Goal: Task Accomplishment & Management: Complete application form

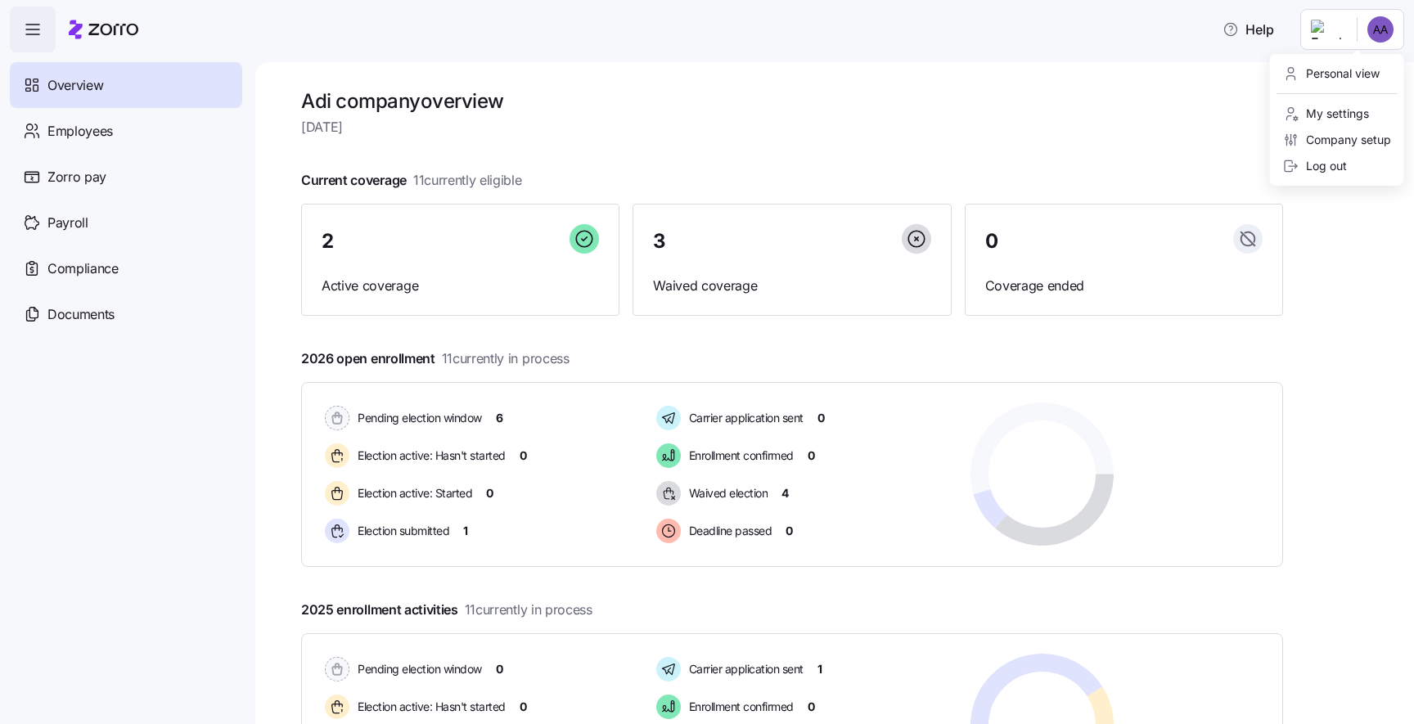
click at [1394, 16] on html "Help Overview Employees Zorro pay Payroll Compliance Documents Adi company over…" at bounding box center [707, 357] width 1414 height 715
click at [1329, 176] on div "Log out" at bounding box center [1337, 166] width 121 height 26
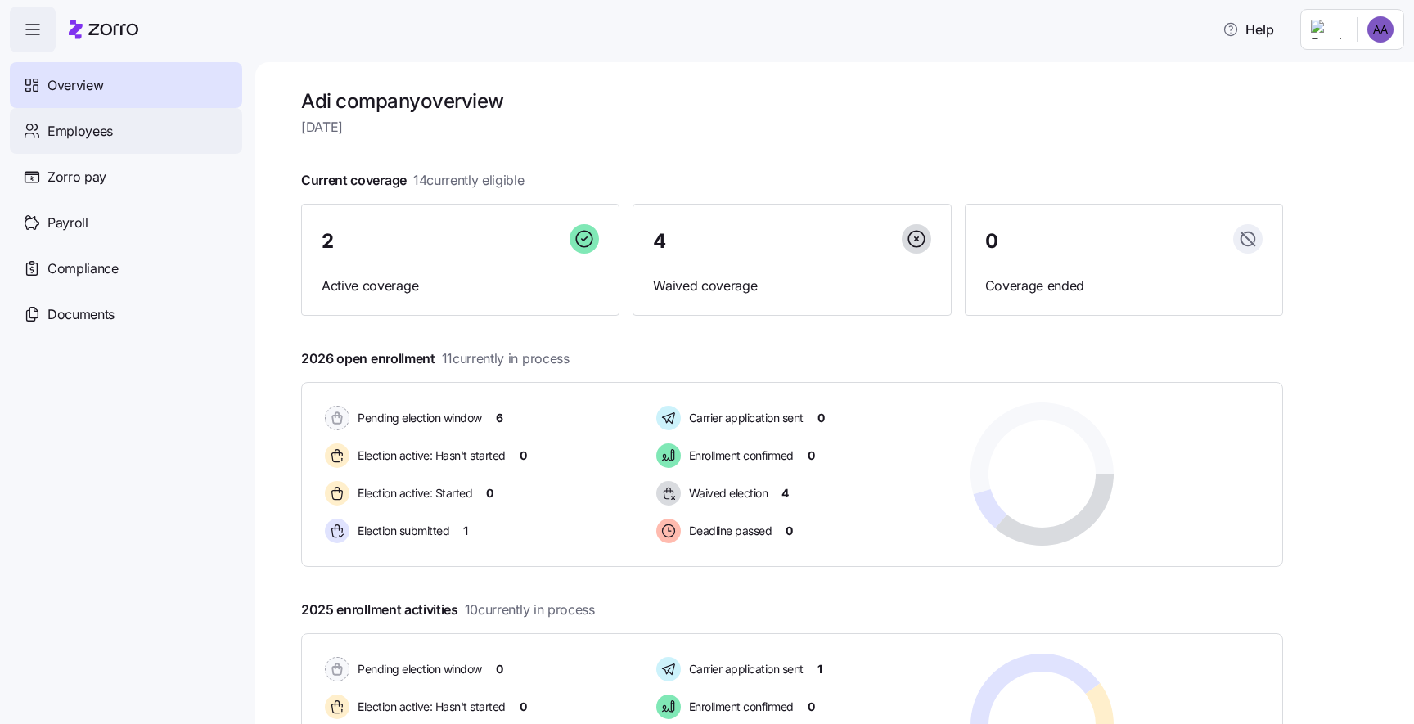
click at [145, 121] on div "Employees" at bounding box center [126, 131] width 232 height 46
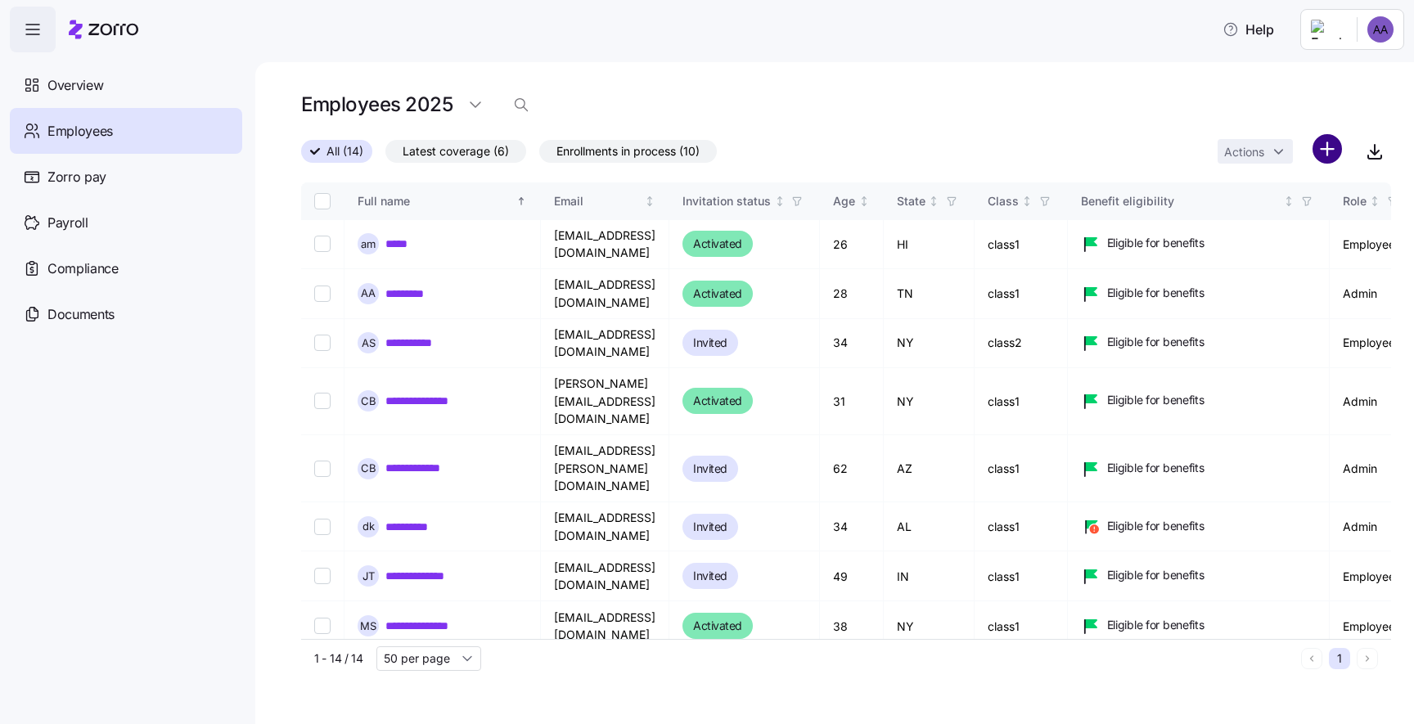
click at [1333, 155] on html "Help Overview Employees Zorro pay Payroll Compliance Documents Employees 2025 A…" at bounding box center [707, 357] width 1414 height 715
click at [1299, 217] on span "Add a new employee" at bounding box center [1275, 219] width 110 height 16
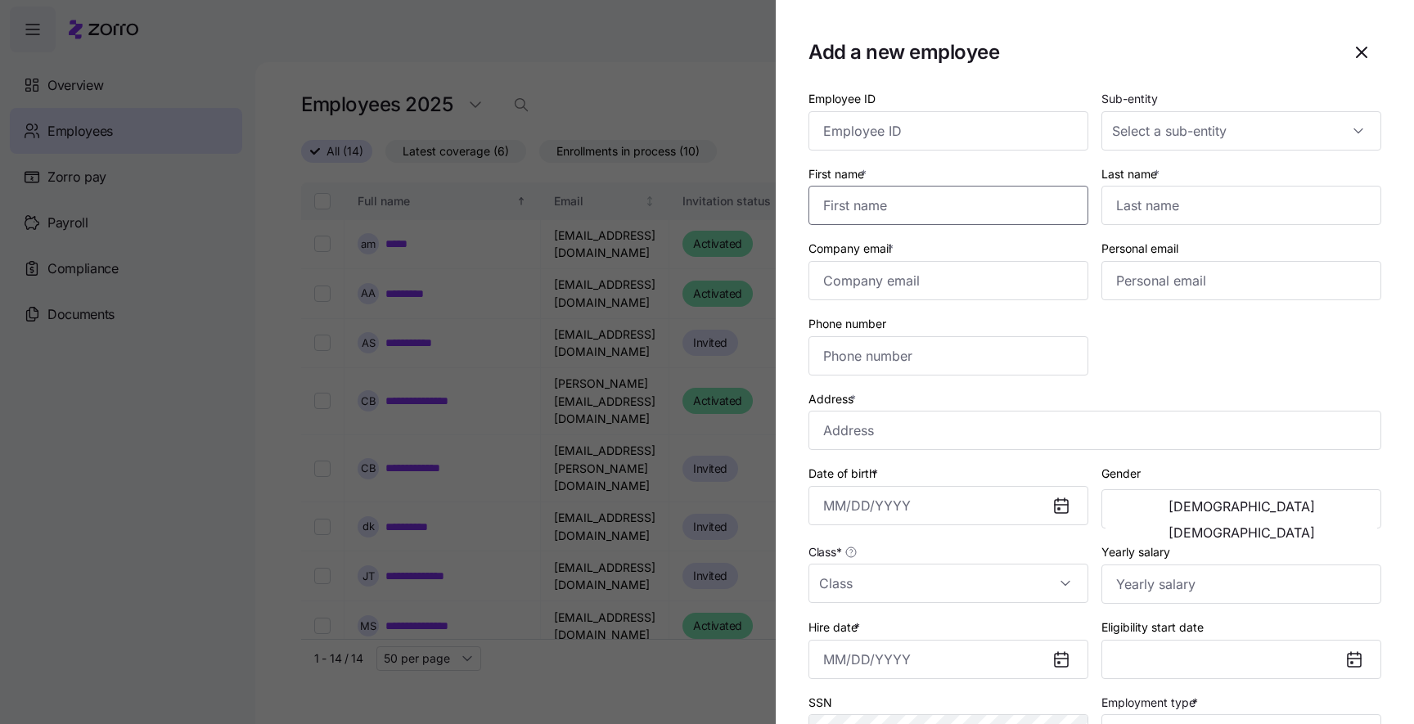
click at [913, 203] on input "First name *" at bounding box center [949, 205] width 280 height 39
click at [655, 286] on div at bounding box center [707, 362] width 1414 height 724
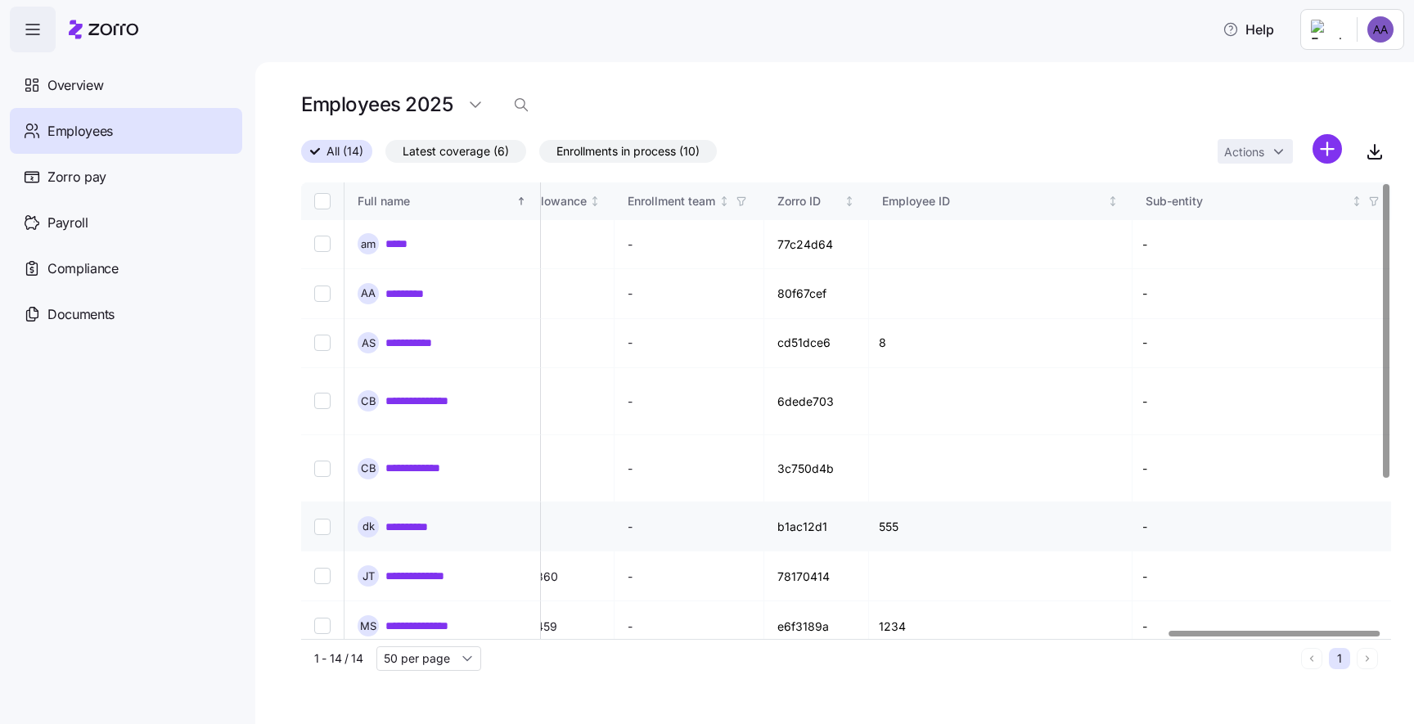
scroll to position [0, 4476]
click at [317, 461] on input "Select record 5" at bounding box center [322, 469] width 16 height 16
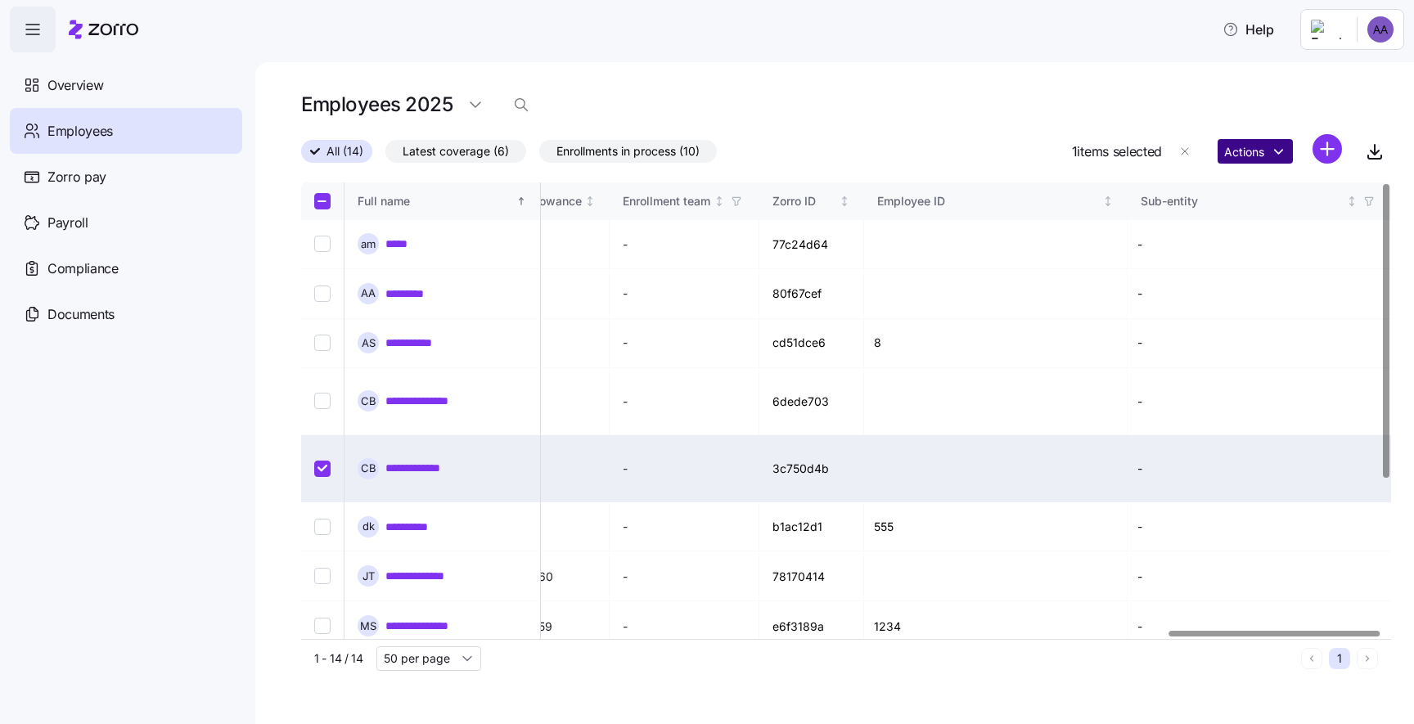
click at [1255, 151] on html "Help Overview Employees Zorro pay Payroll Compliance Documents Employees 2025 A…" at bounding box center [707, 357] width 1414 height 715
click at [829, 144] on html "Help Overview Employees Zorro pay Payroll Compliance Documents Employees 2025 A…" at bounding box center [707, 357] width 1414 height 715
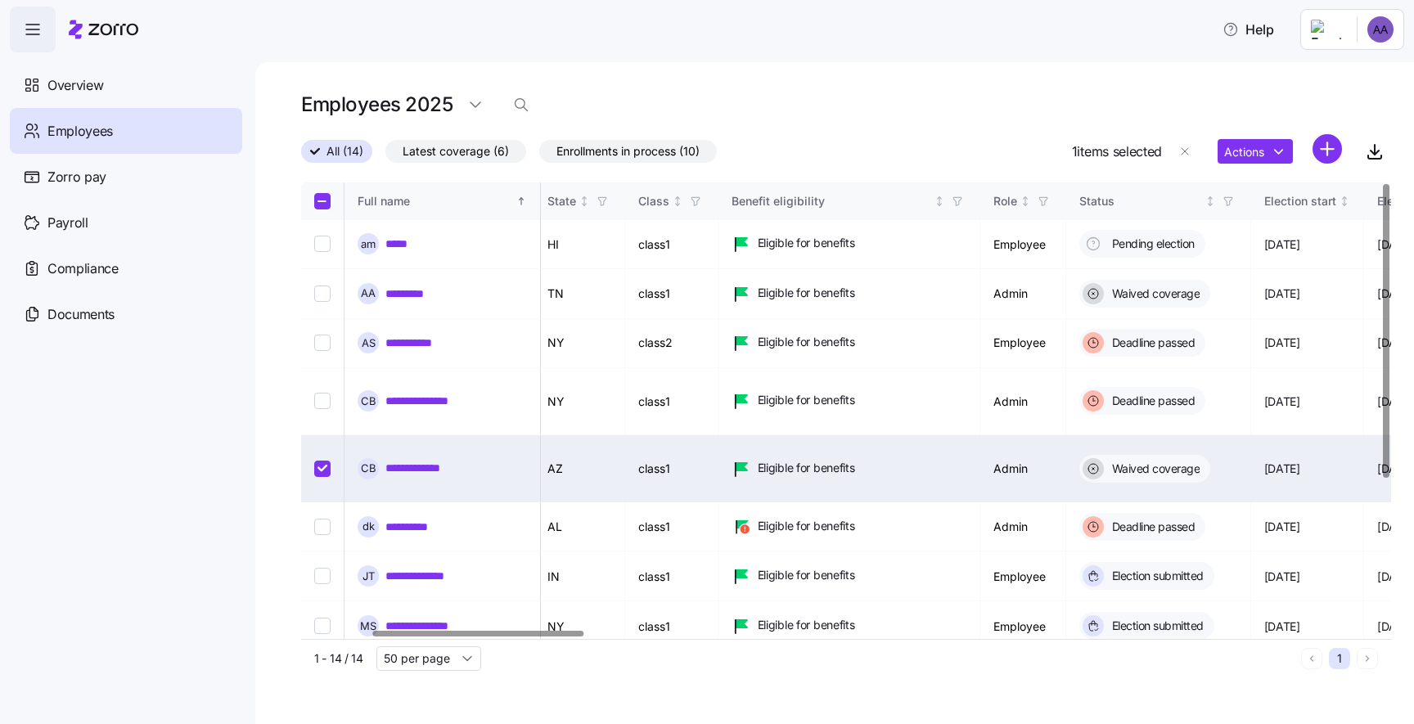
scroll to position [0, 372]
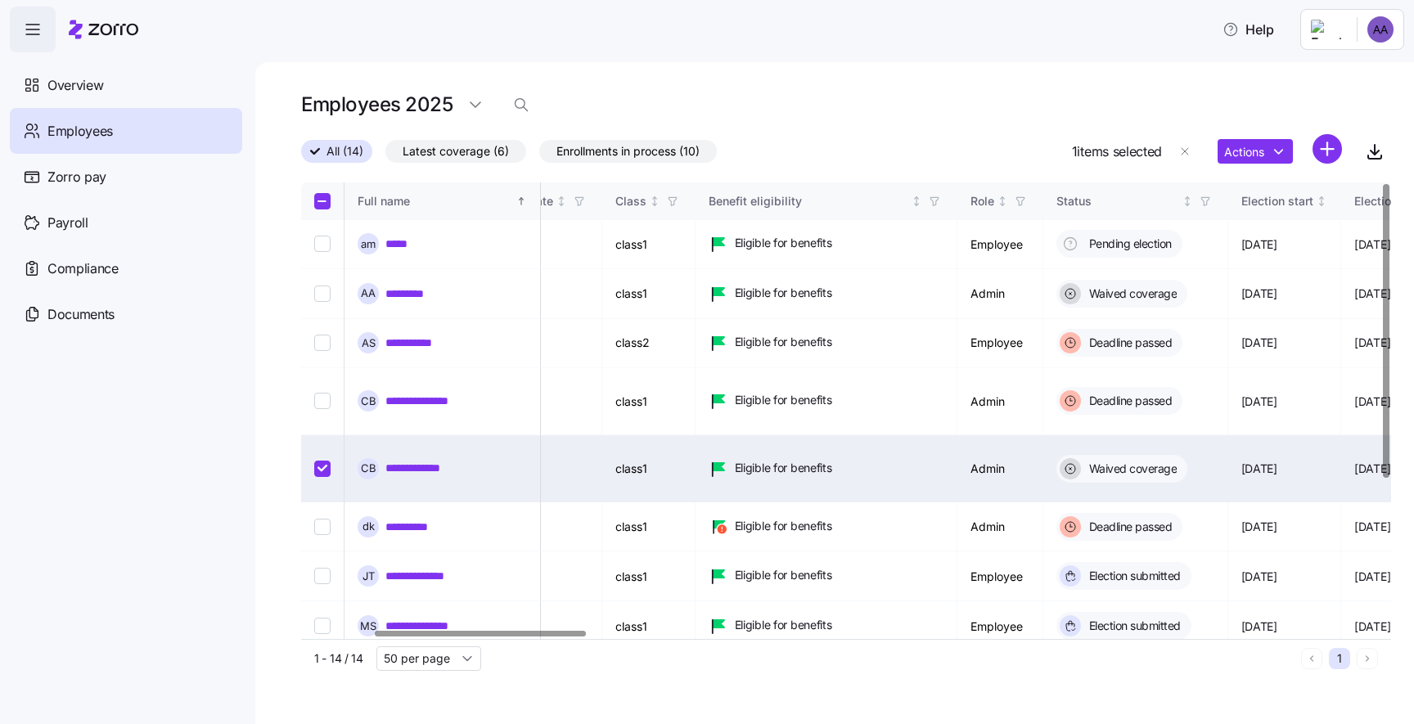
click at [323, 461] on input "Select record 5" at bounding box center [322, 469] width 16 height 16
checkbox input "false"
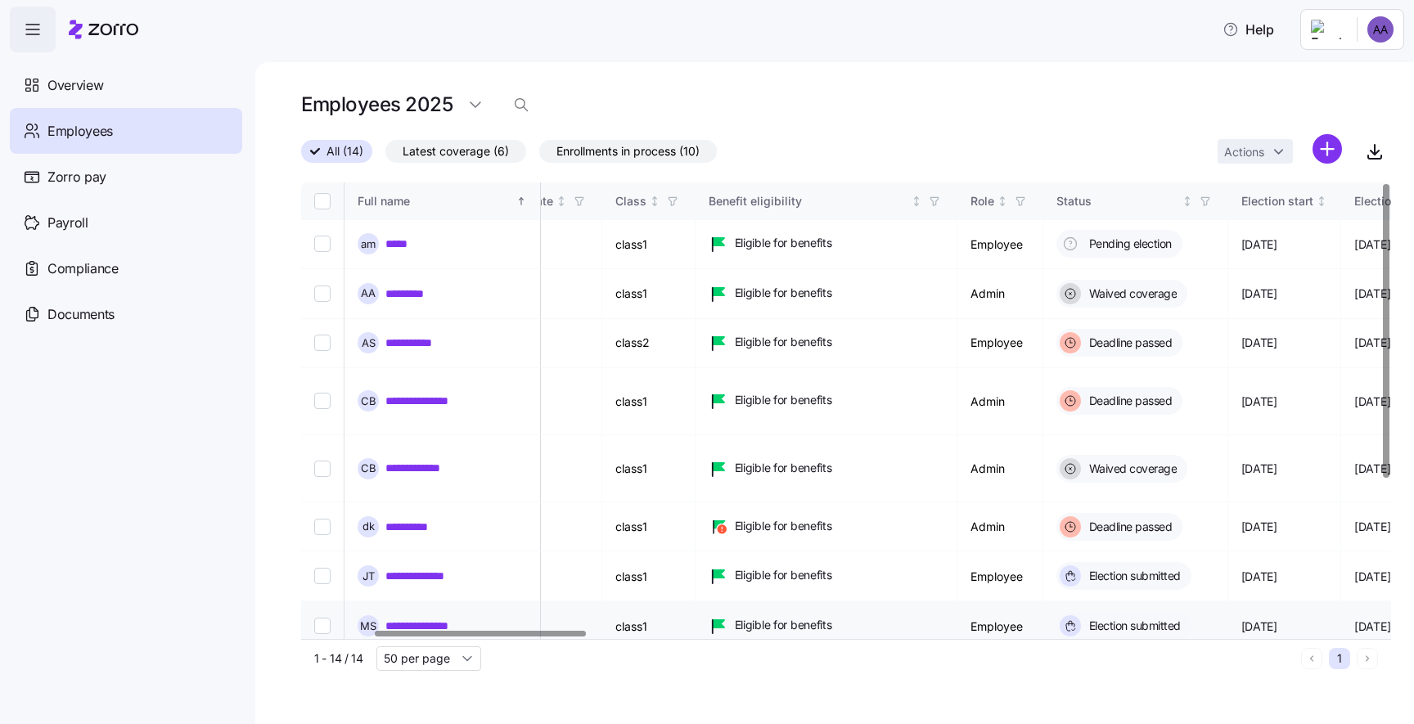
click at [321, 602] on td at bounding box center [322, 627] width 43 height 50
click at [321, 618] on input "Select record 8" at bounding box center [322, 626] width 16 height 16
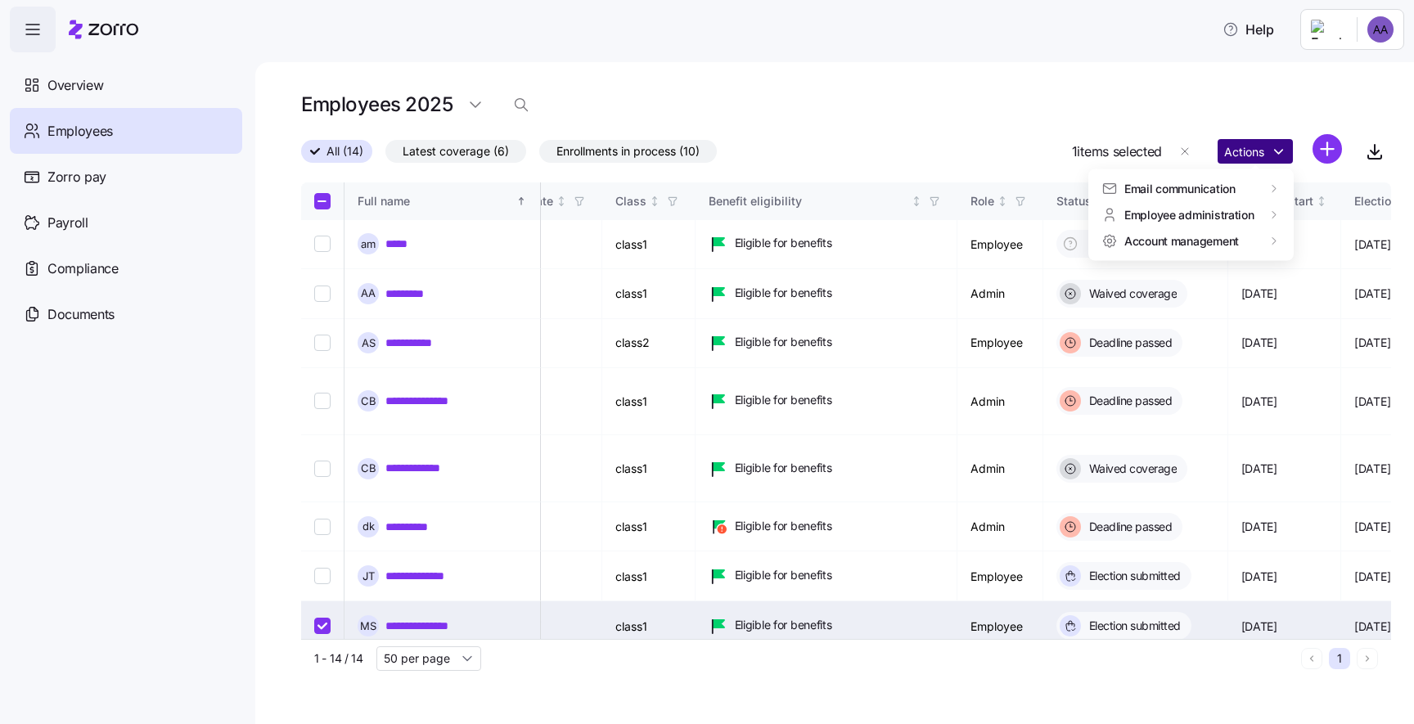
click at [1262, 140] on html "Help Overview Employees Zorro pay Payroll Compliance Documents Employees 2025 A…" at bounding box center [707, 357] width 1414 height 715
click at [1247, 152] on html "Help Overview Employees Zorro pay Payroll Compliance Documents Employees 2025 A…" at bounding box center [707, 357] width 1414 height 715
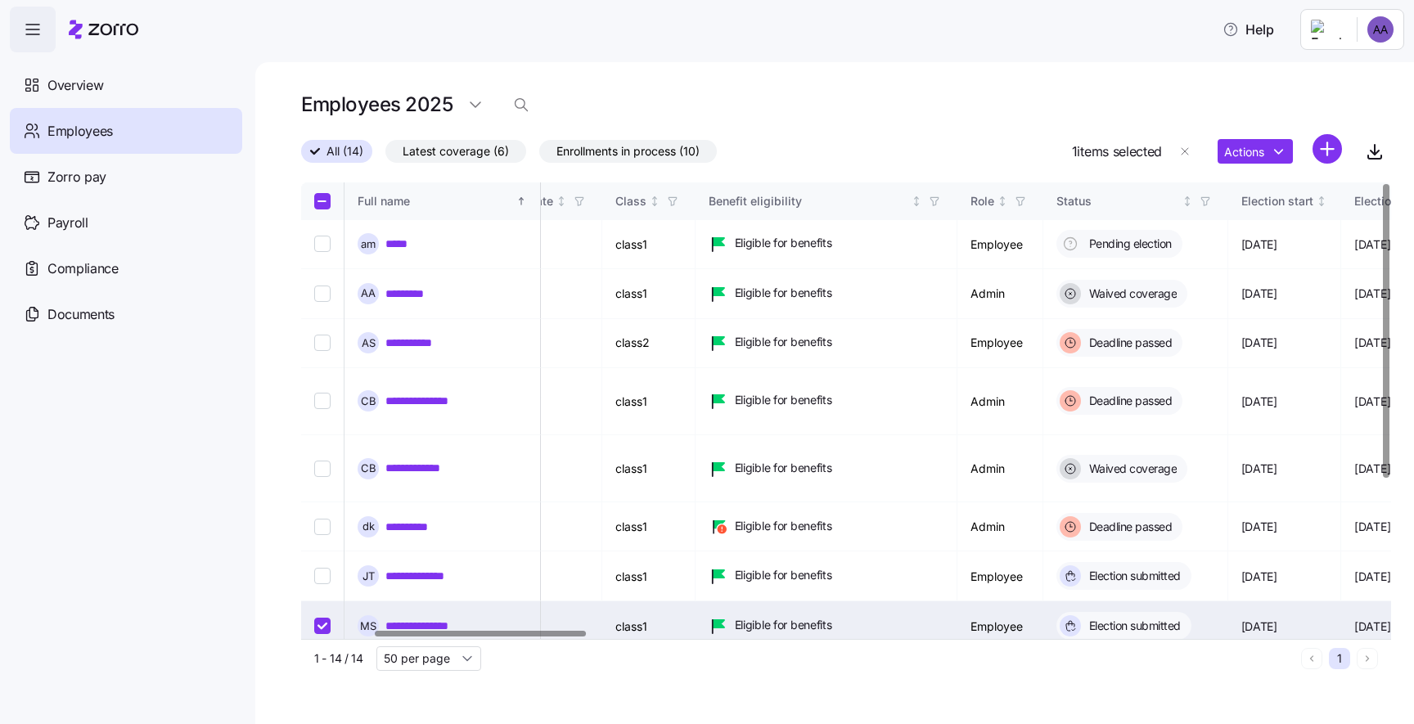
click at [314, 618] on input "Select record 8" at bounding box center [322, 626] width 16 height 16
checkbox input "false"
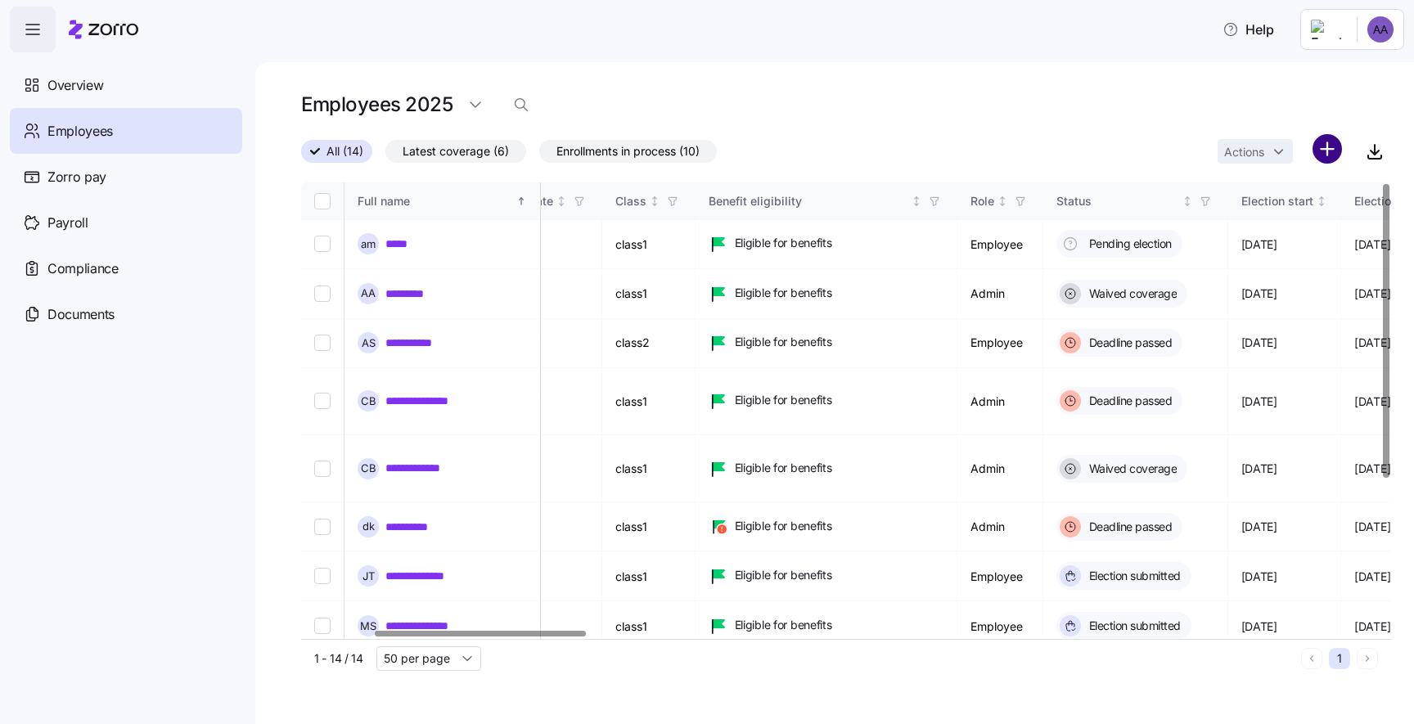
click at [1321, 138] on html "Help Overview Employees Zorro pay Payroll Compliance Documents Employees 2025 A…" at bounding box center [707, 357] width 1414 height 715
click at [1296, 219] on span "Add a new employee" at bounding box center [1275, 219] width 110 height 16
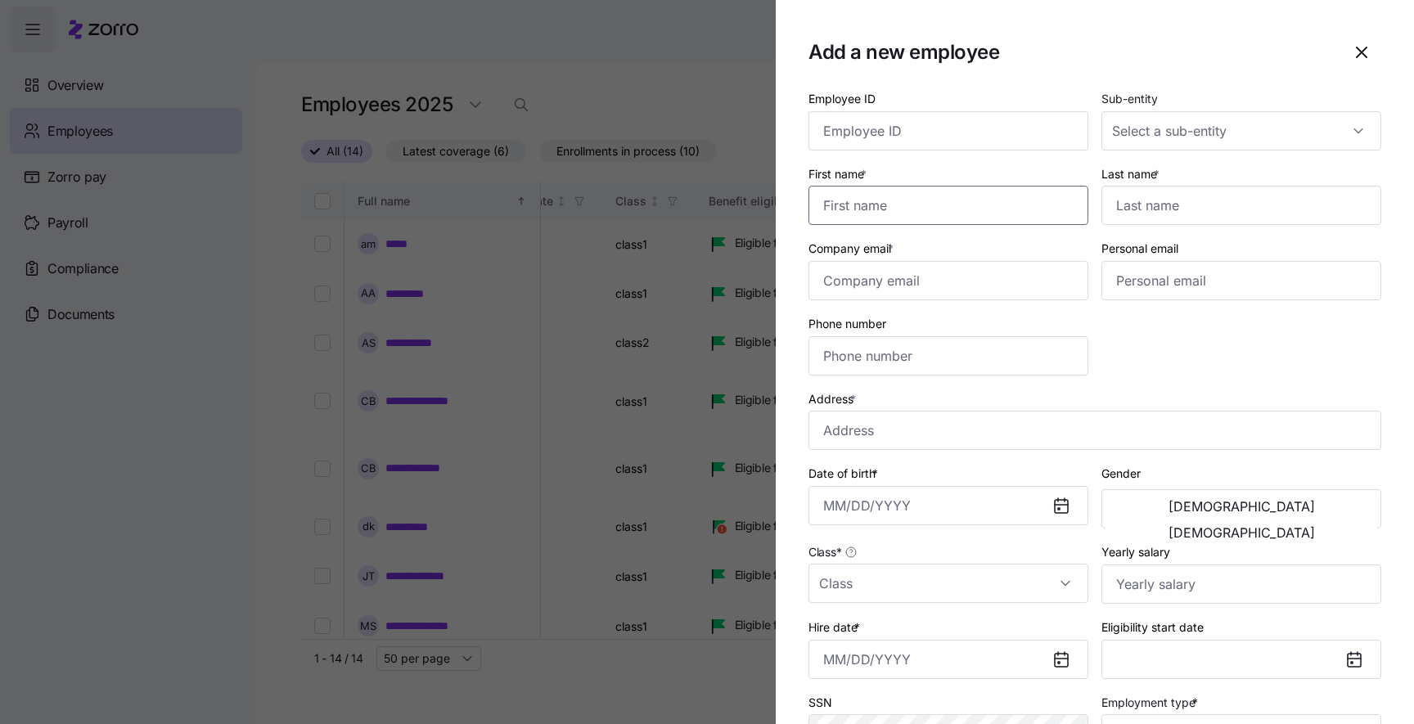
click at [976, 218] on input "First name *" at bounding box center [949, 205] width 280 height 39
type input "d"
type input "aqaqaqaq"
type input "aqaqaq"
type input "adi.s+aqaqqaq@myzorro.co"
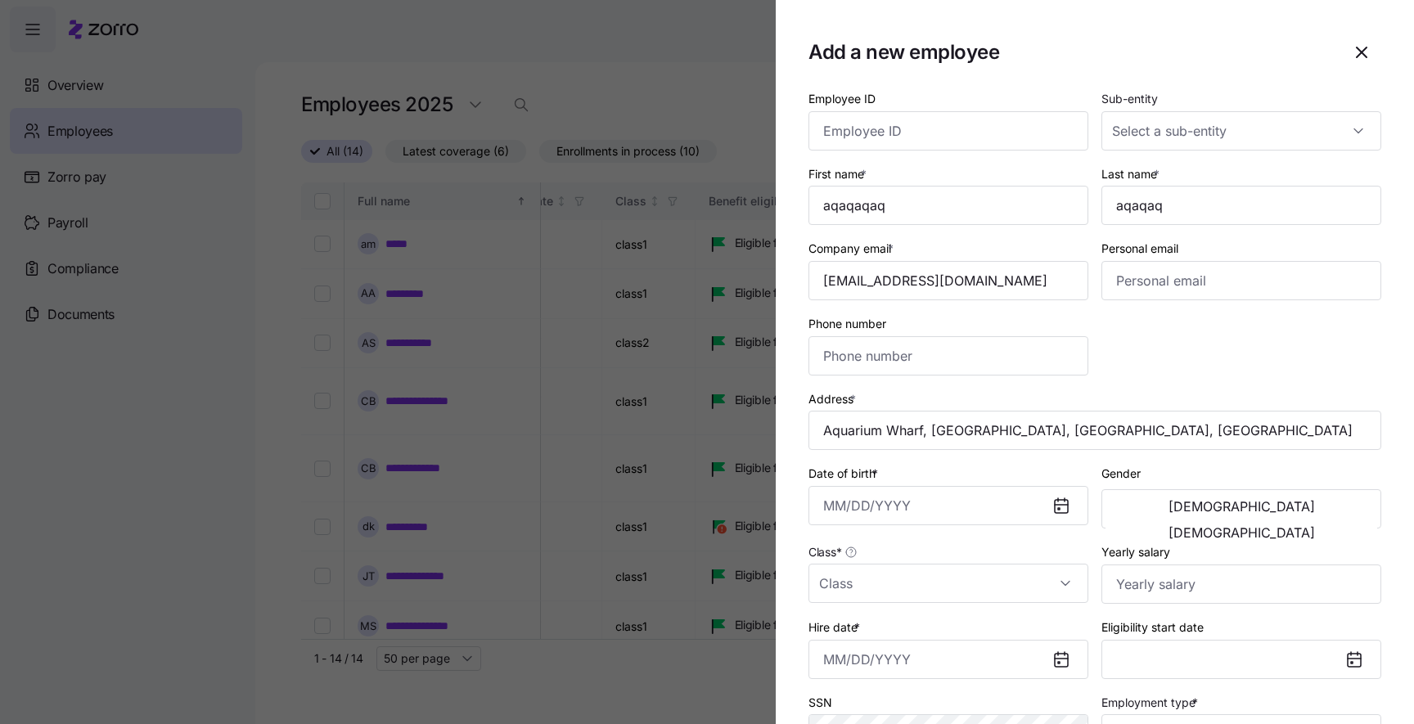
click at [1061, 453] on div "Address * Aquarium Wharf, Charleston, SC, USA" at bounding box center [1095, 419] width 586 height 75
click at [1048, 438] on input "Aquarium Wharf, Charleston, SC, USA" at bounding box center [1095, 430] width 573 height 39
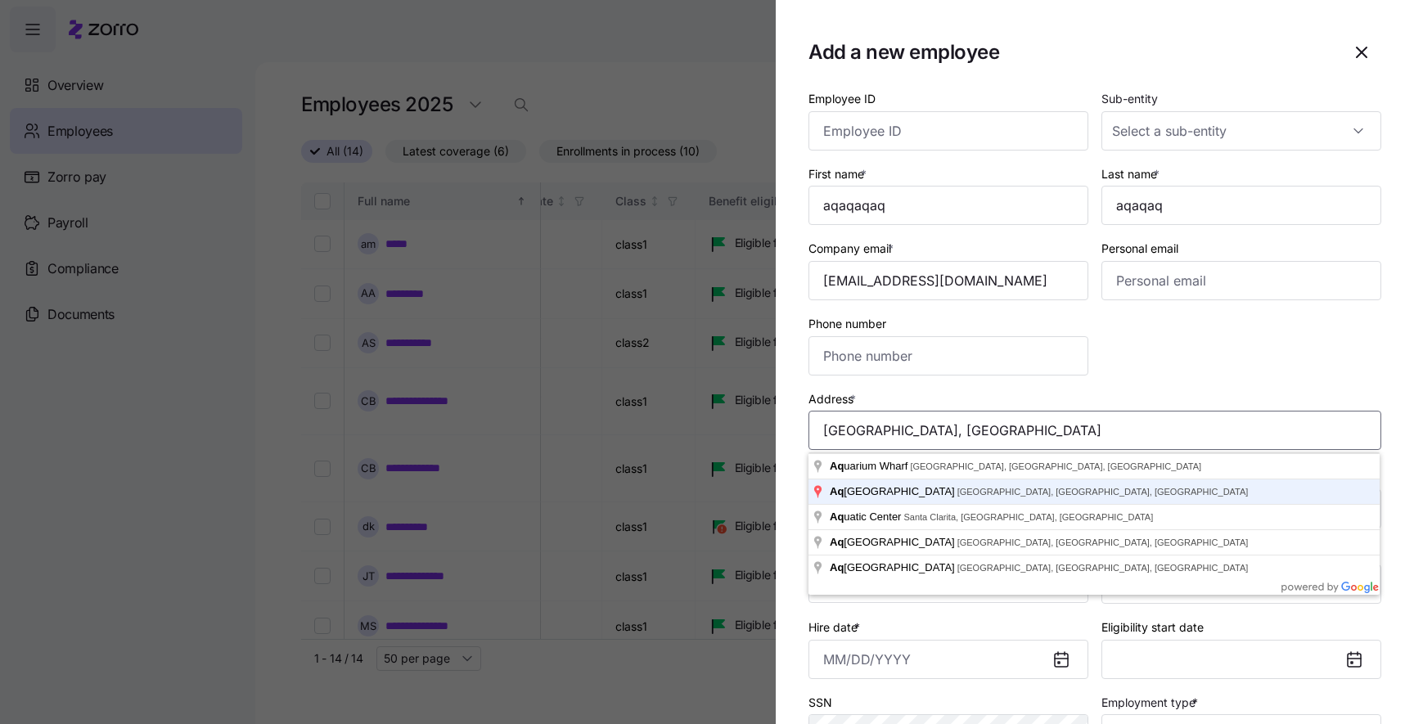
type input "Aquarium Loop Dr, Camden, NJ 08103, USA"
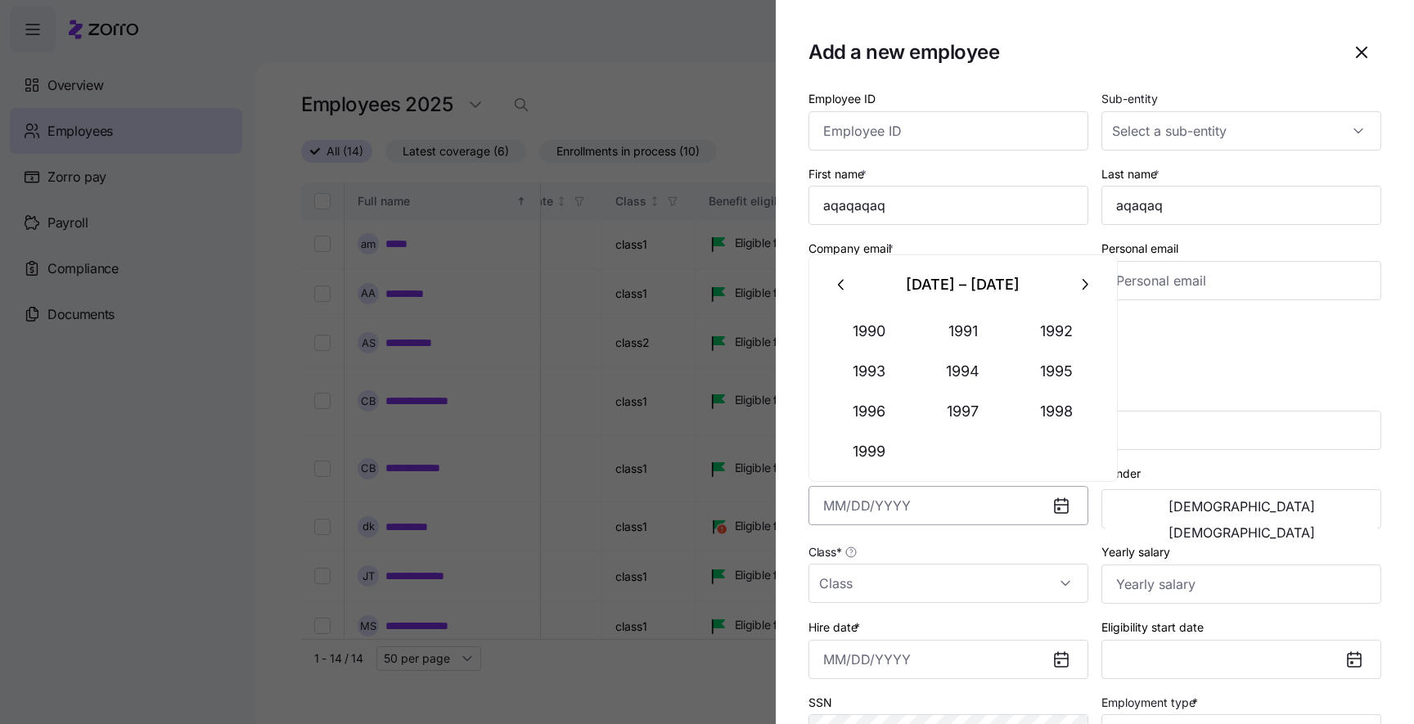
click at [986, 521] on input "Date of birth *" at bounding box center [949, 505] width 280 height 39
click at [900, 434] on button "1999" at bounding box center [869, 451] width 93 height 39
click at [900, 434] on button "Oct" at bounding box center [869, 451] width 93 height 39
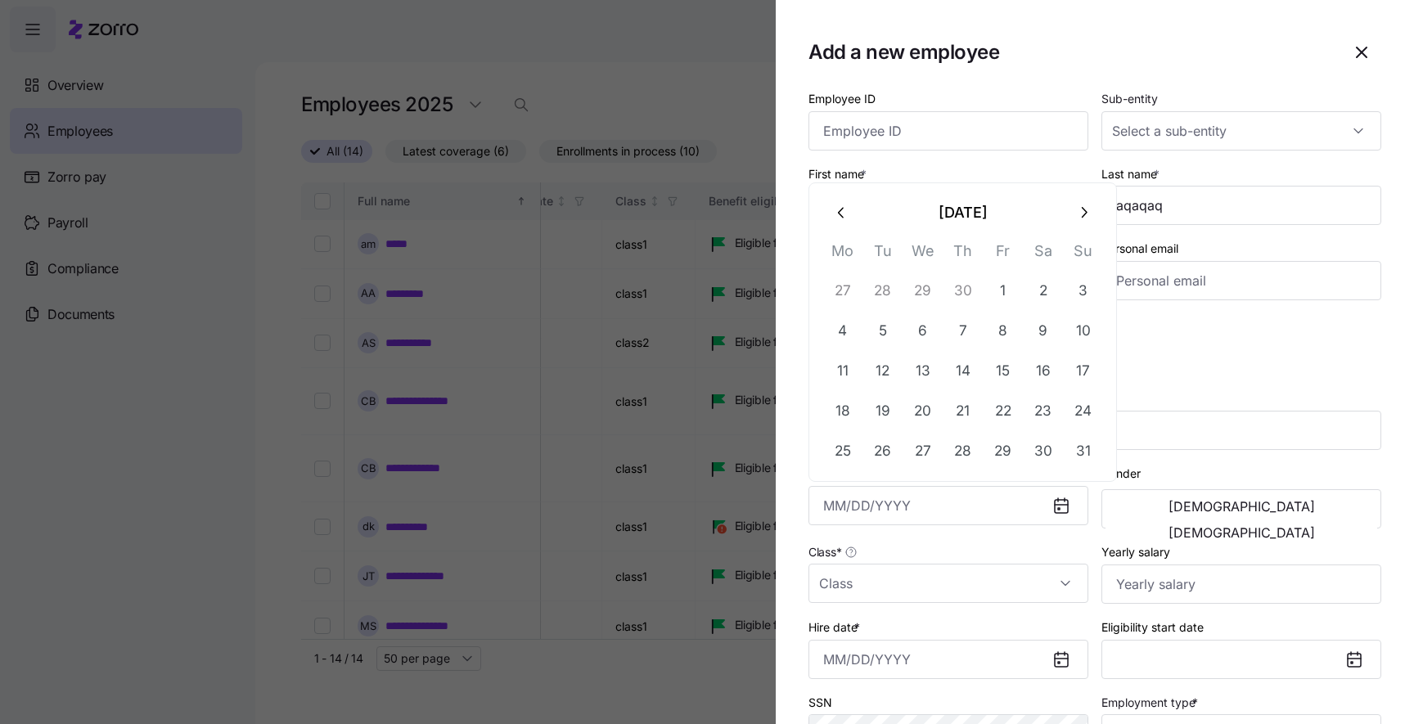
click at [900, 434] on button "26" at bounding box center [883, 451] width 39 height 39
type input "October 26, 1999"
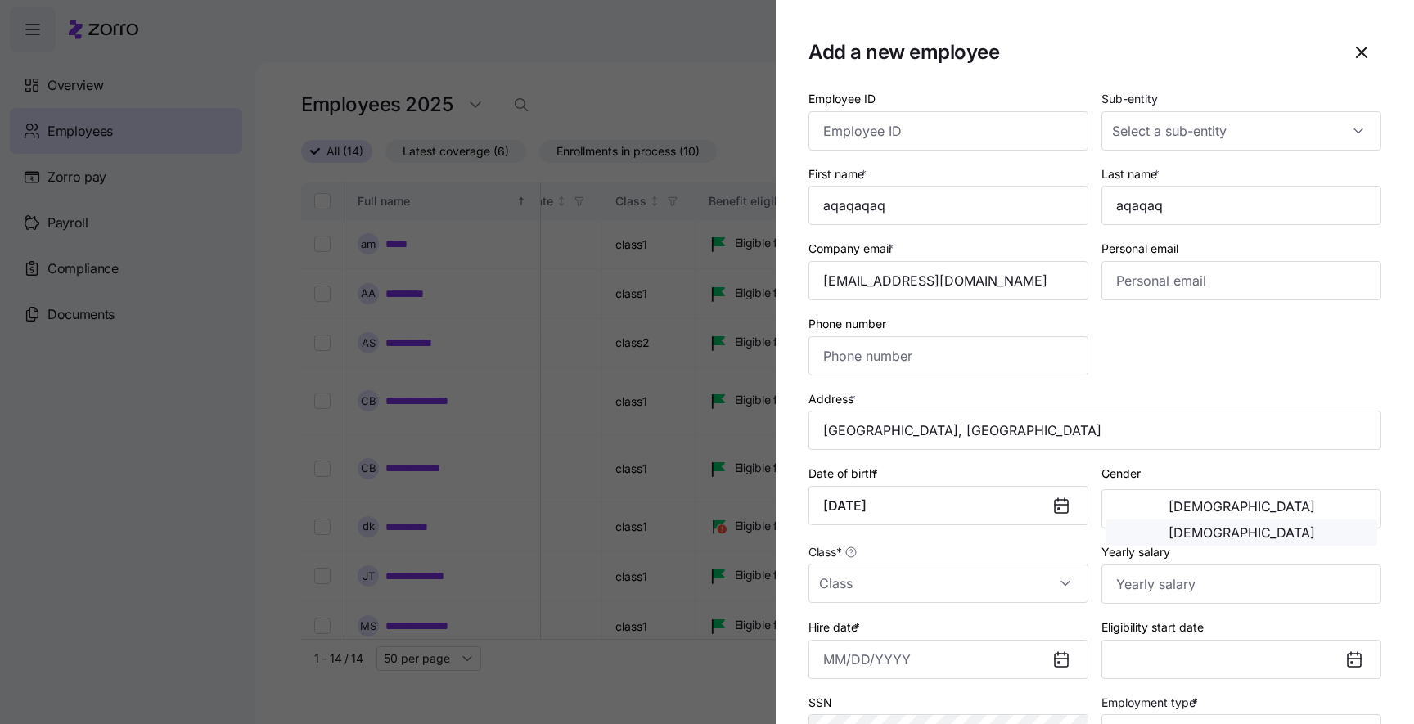
click at [1269, 520] on button "Female" at bounding box center [1242, 533] width 272 height 26
click at [936, 585] on input "Class *" at bounding box center [949, 583] width 280 height 39
click at [936, 634] on div "Hire date *" at bounding box center [949, 648] width 280 height 62
click at [936, 590] on input "Class *" at bounding box center [949, 583] width 280 height 39
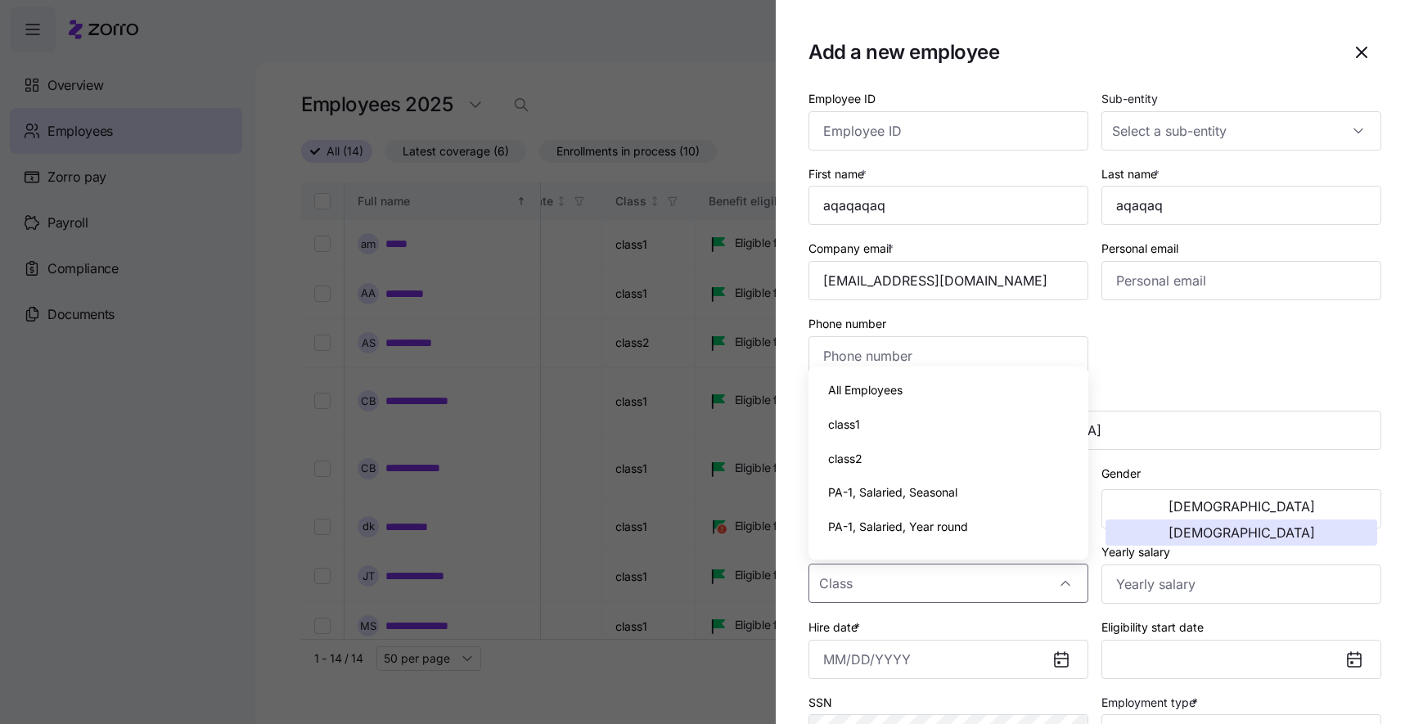
click at [936, 481] on div "PA-1, Salaried, Seasonal" at bounding box center [948, 493] width 267 height 34
type input "PA-1, Salaried, Seasonal"
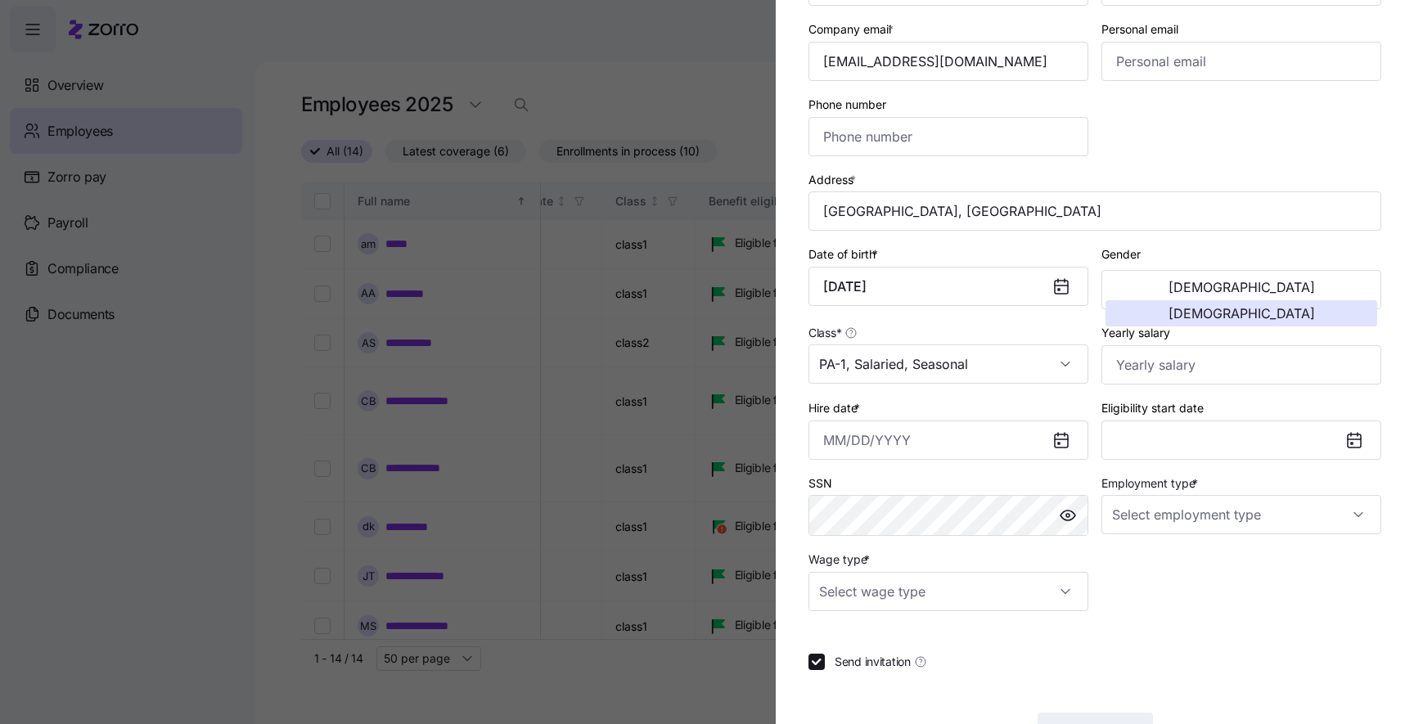
scroll to position [235, 0]
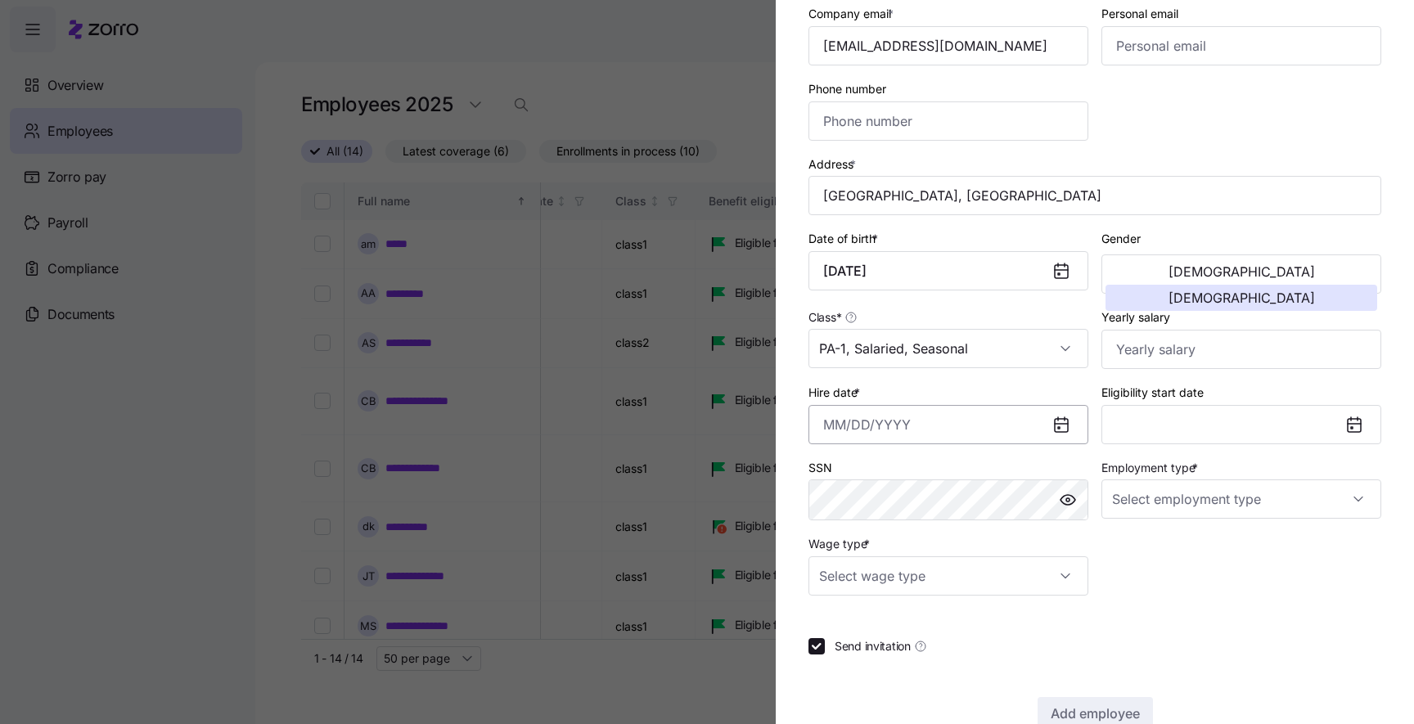
click at [922, 431] on input "Hire date *" at bounding box center [949, 424] width 280 height 39
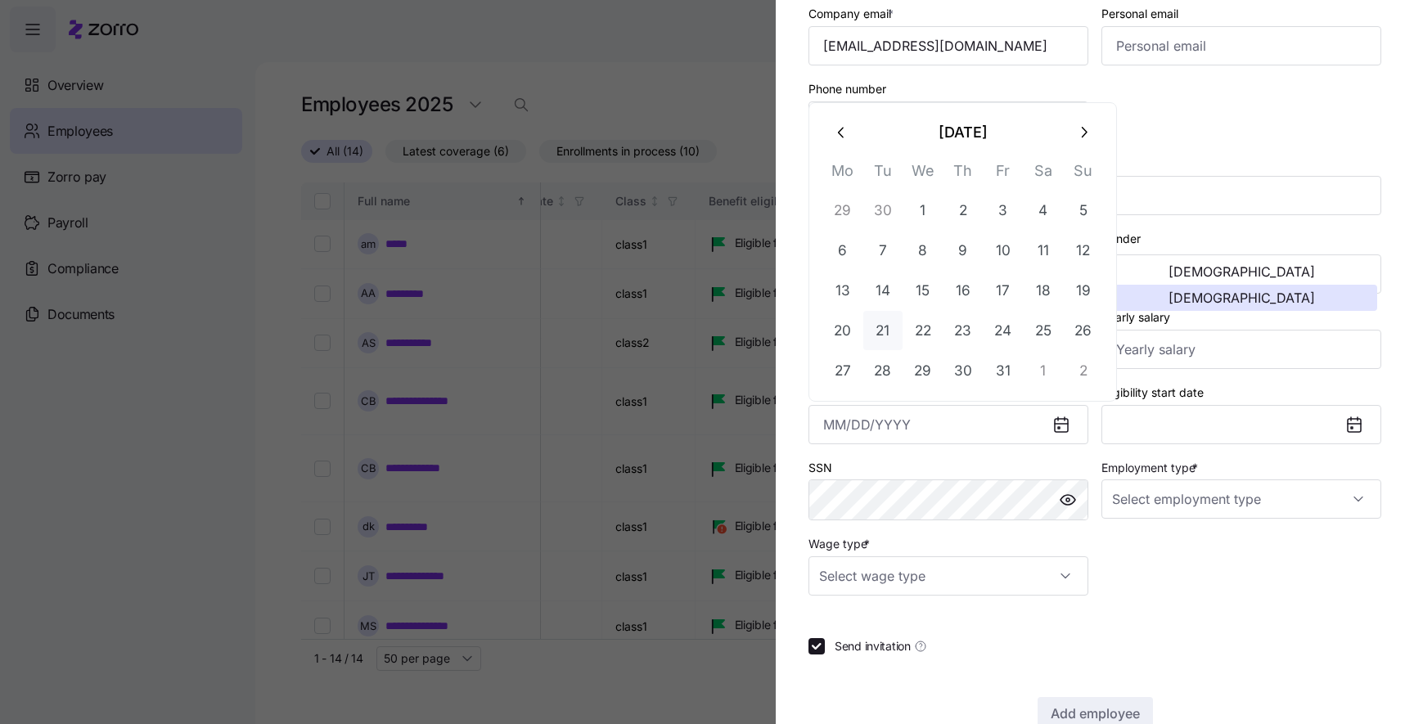
click at [899, 312] on button "21" at bounding box center [883, 330] width 39 height 39
type input "October 21, 2025"
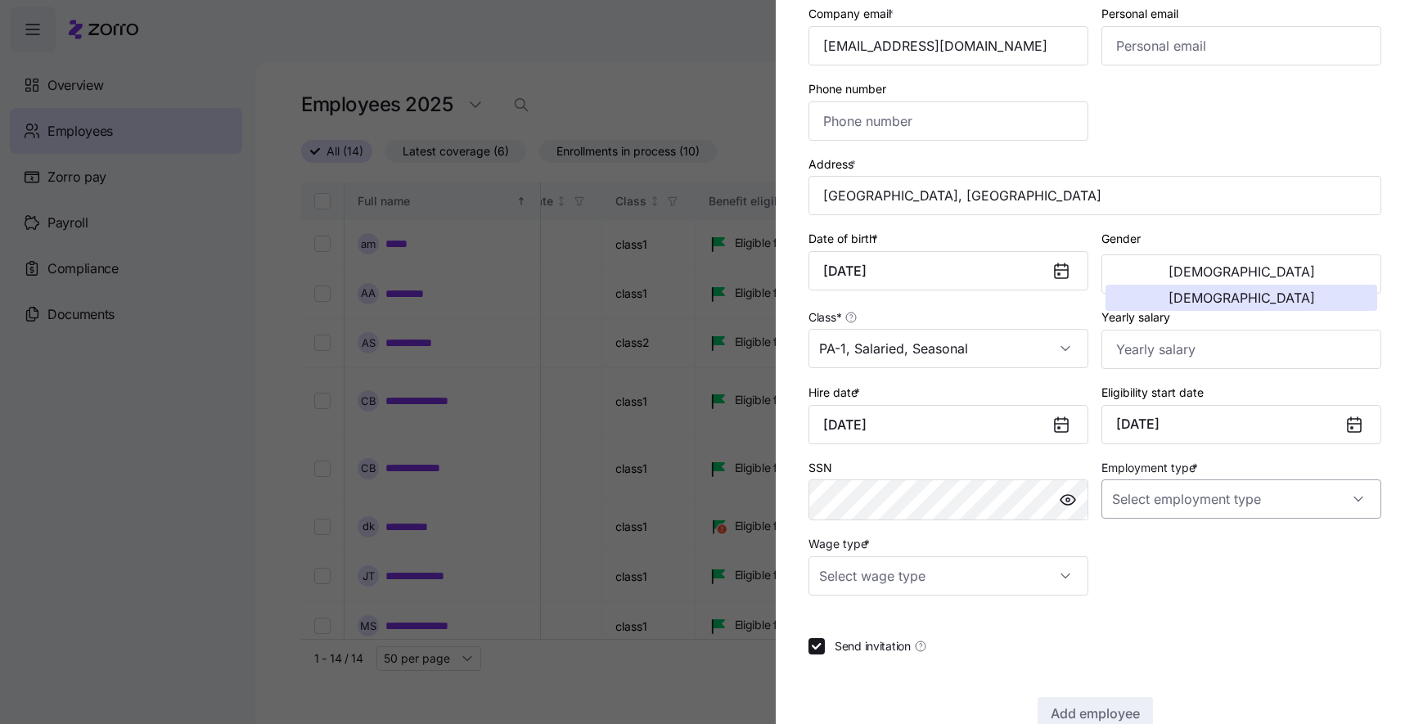
click at [1188, 518] on input "Employment type *" at bounding box center [1242, 499] width 280 height 39
click at [1188, 530] on div "Full Time Part Time" at bounding box center [1242, 570] width 280 height 81
click at [1188, 548] on div "Full Time" at bounding box center [1241, 553] width 267 height 34
type input "Full Time"
click at [986, 561] on input "Wage type *" at bounding box center [949, 576] width 280 height 39
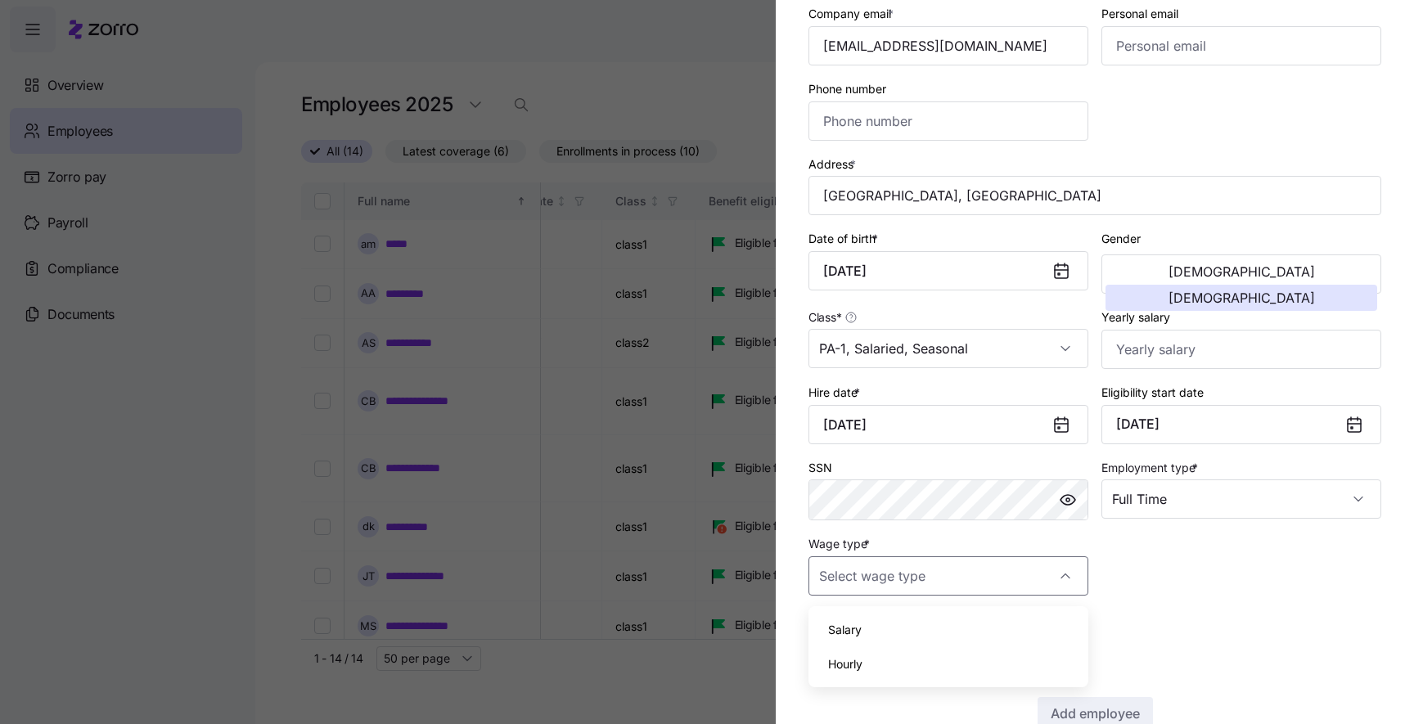
click at [922, 652] on div "Hourly" at bounding box center [948, 664] width 267 height 34
type input "Hourly"
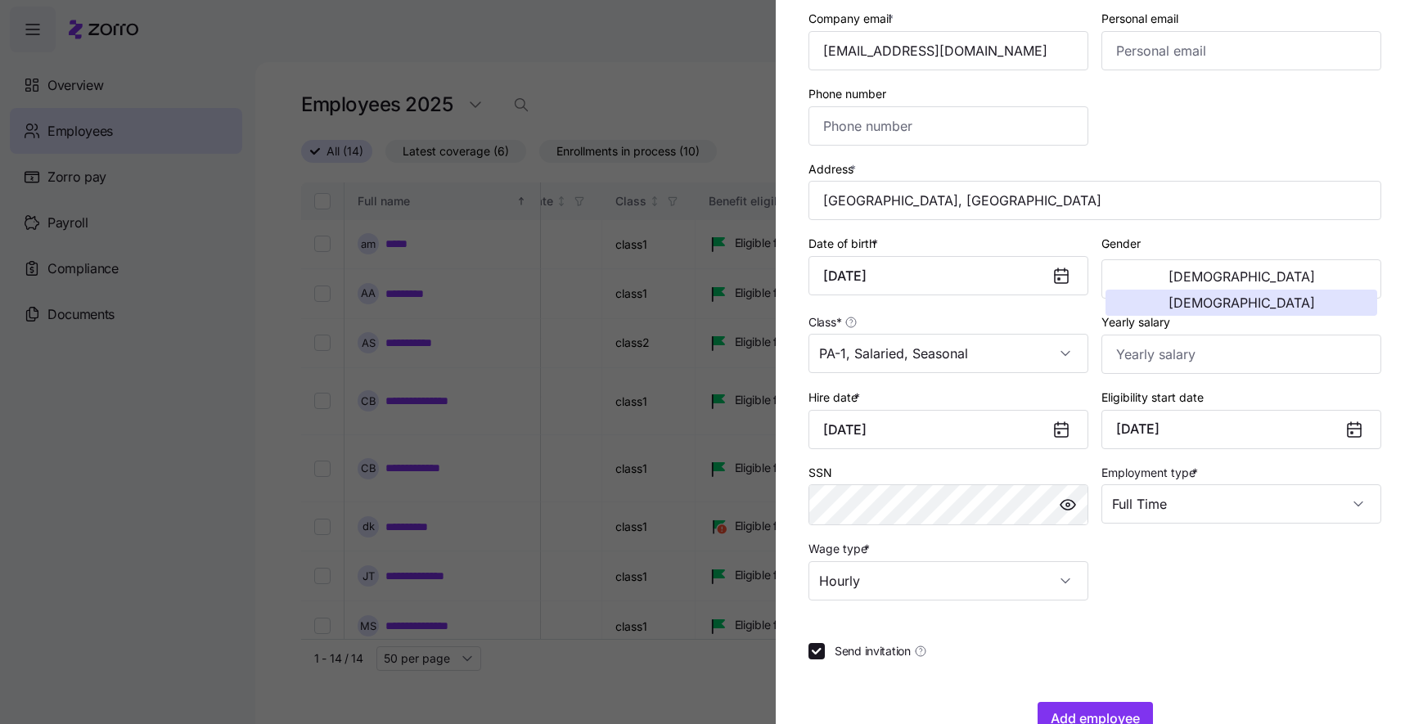
scroll to position [277, 0]
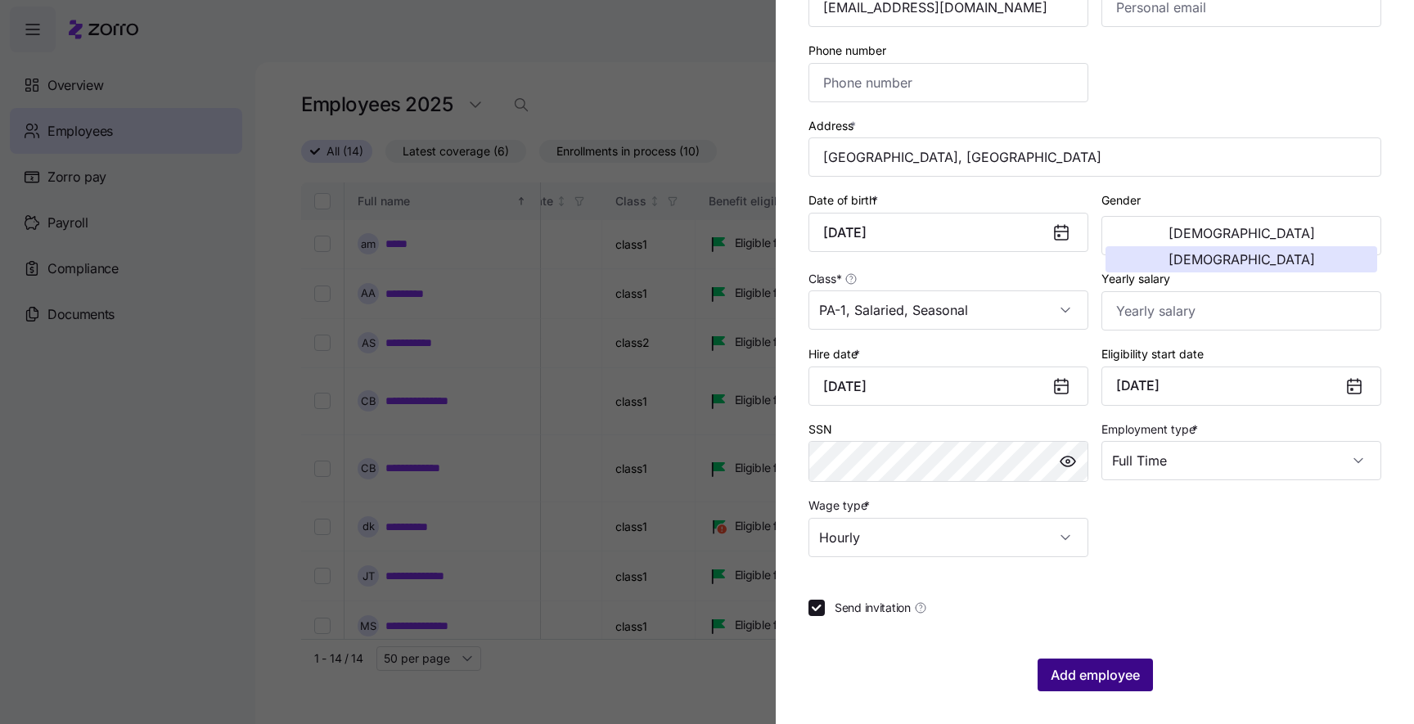
click at [1076, 684] on span "Add employee" at bounding box center [1095, 675] width 89 height 20
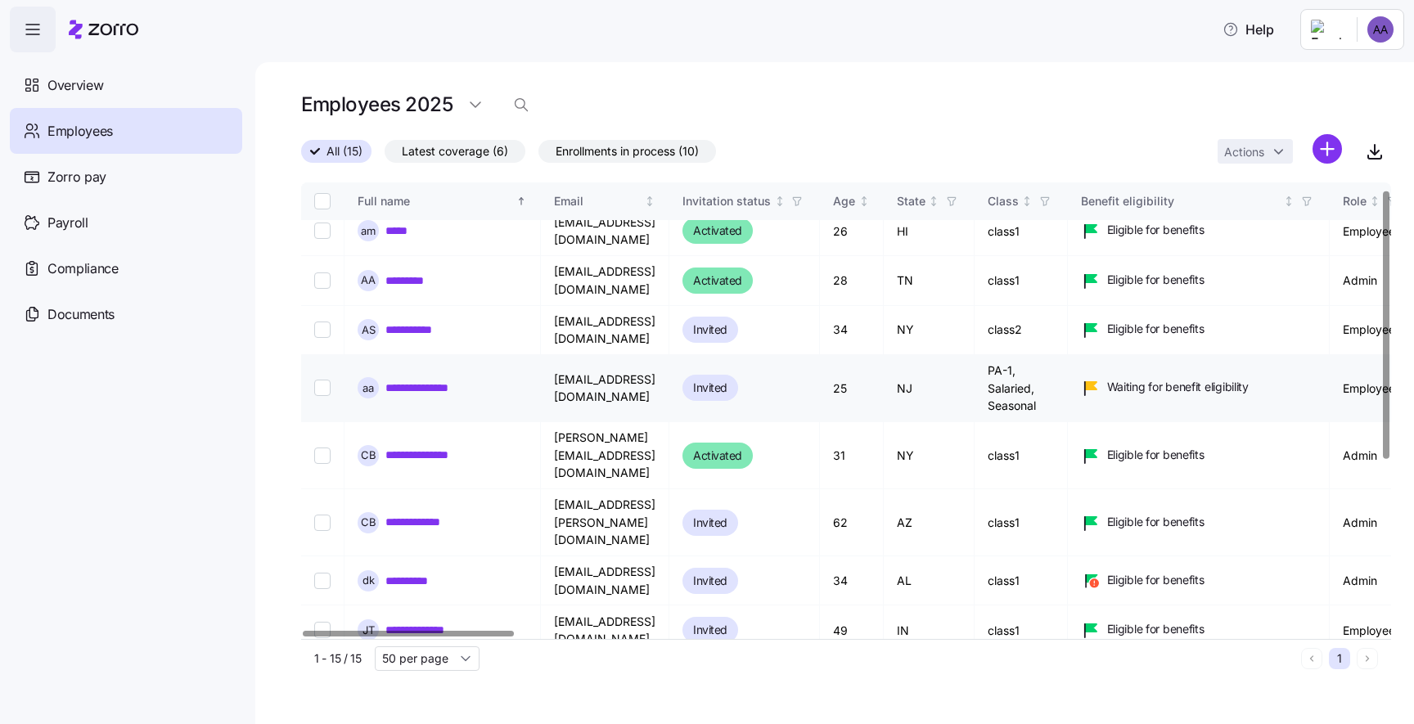
scroll to position [0, 0]
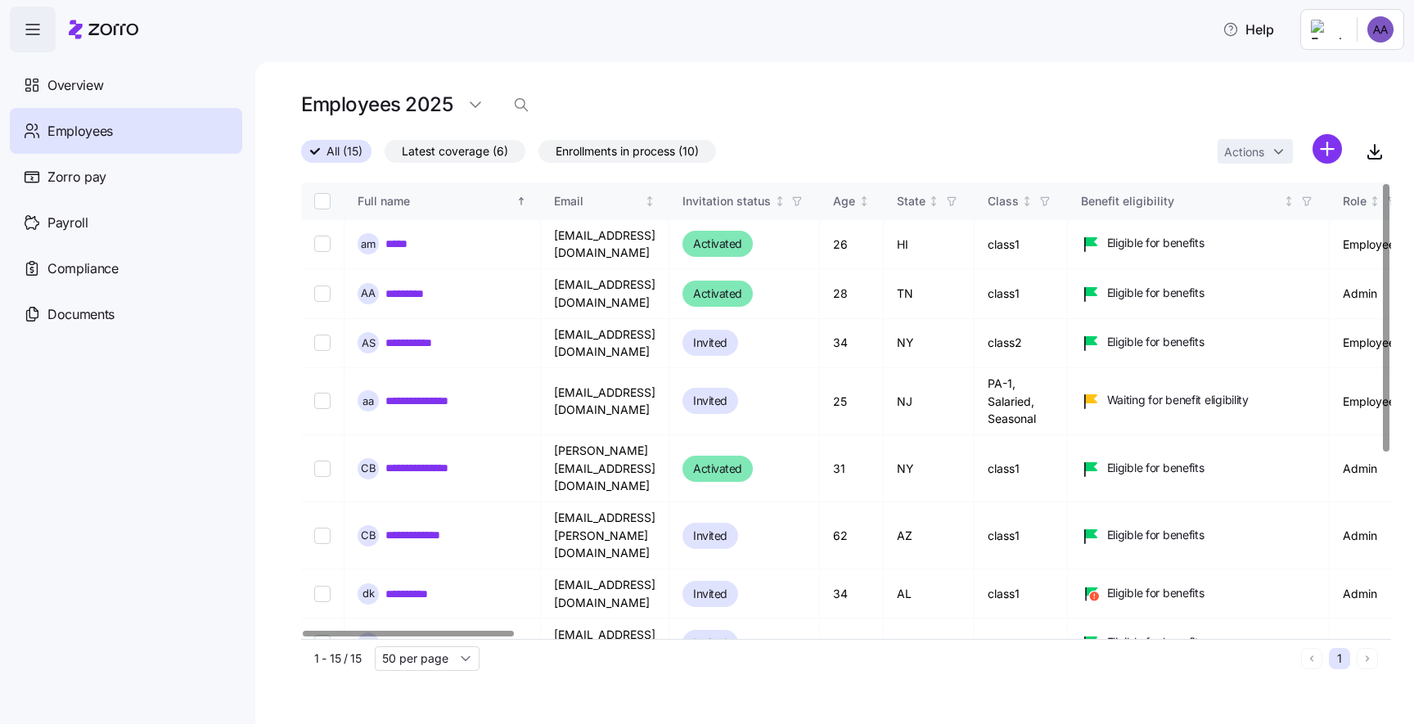
click at [1369, 21] on html "Help Overview Employees Zorro pay Payroll Compliance Documents Employees 2025 A…" at bounding box center [707, 357] width 1414 height 715
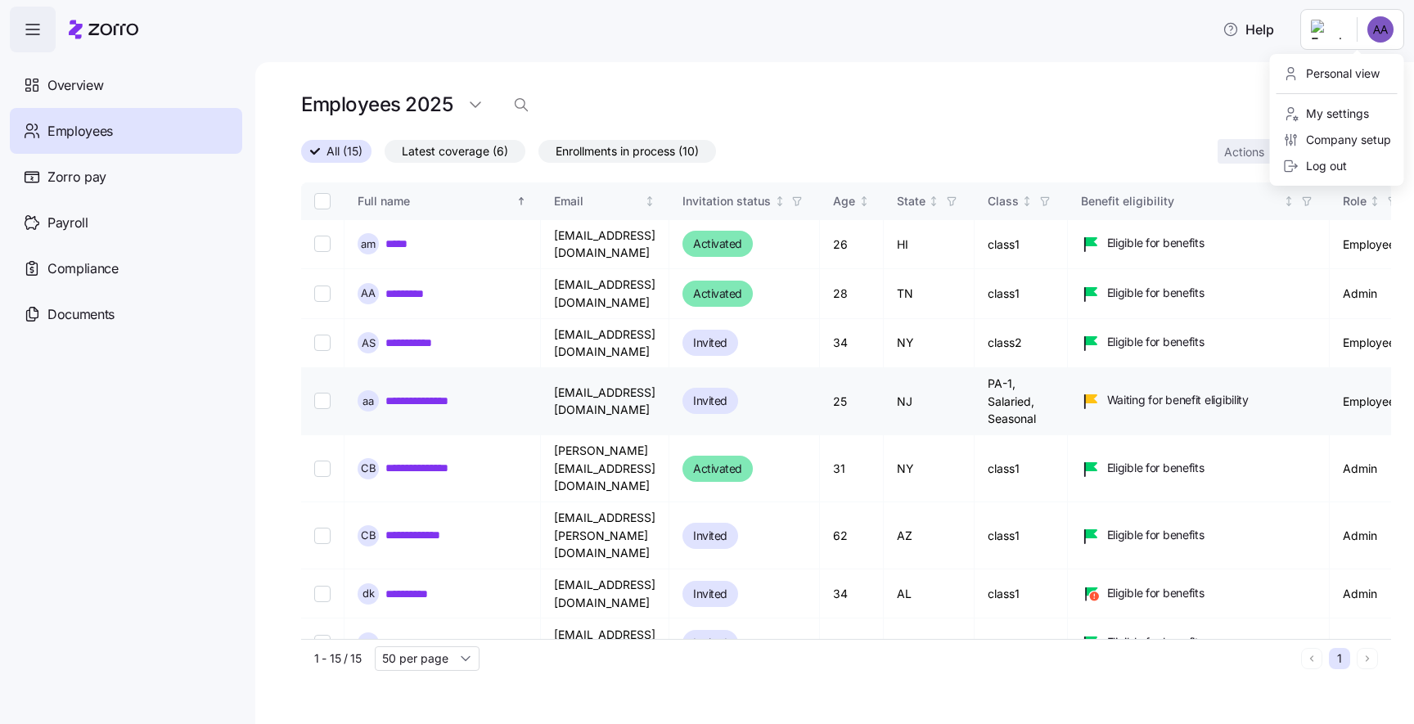
click at [318, 372] on html "Help Overview Employees Zorro pay Payroll Compliance Documents Employees 2025 A…" at bounding box center [707, 357] width 1414 height 715
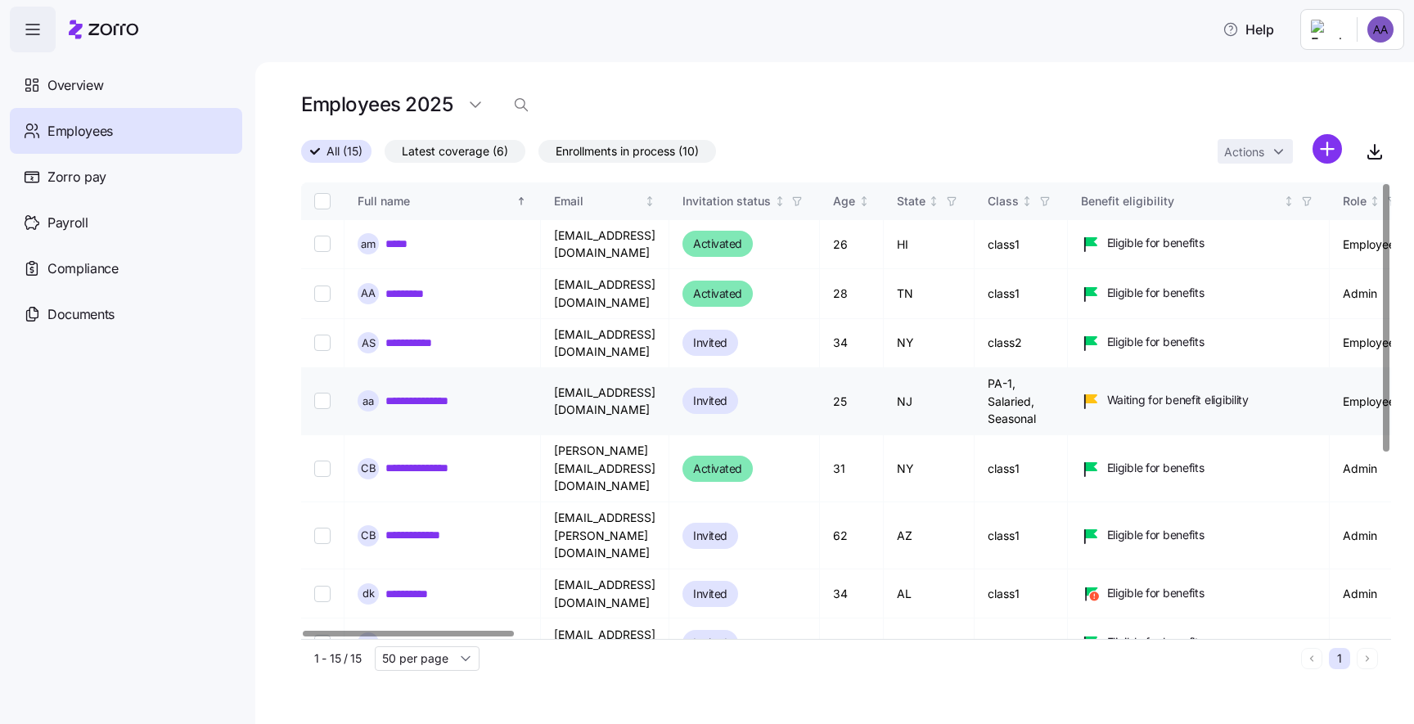
click at [318, 393] on input "Select record 4" at bounding box center [322, 401] width 16 height 16
checkbox input "true"
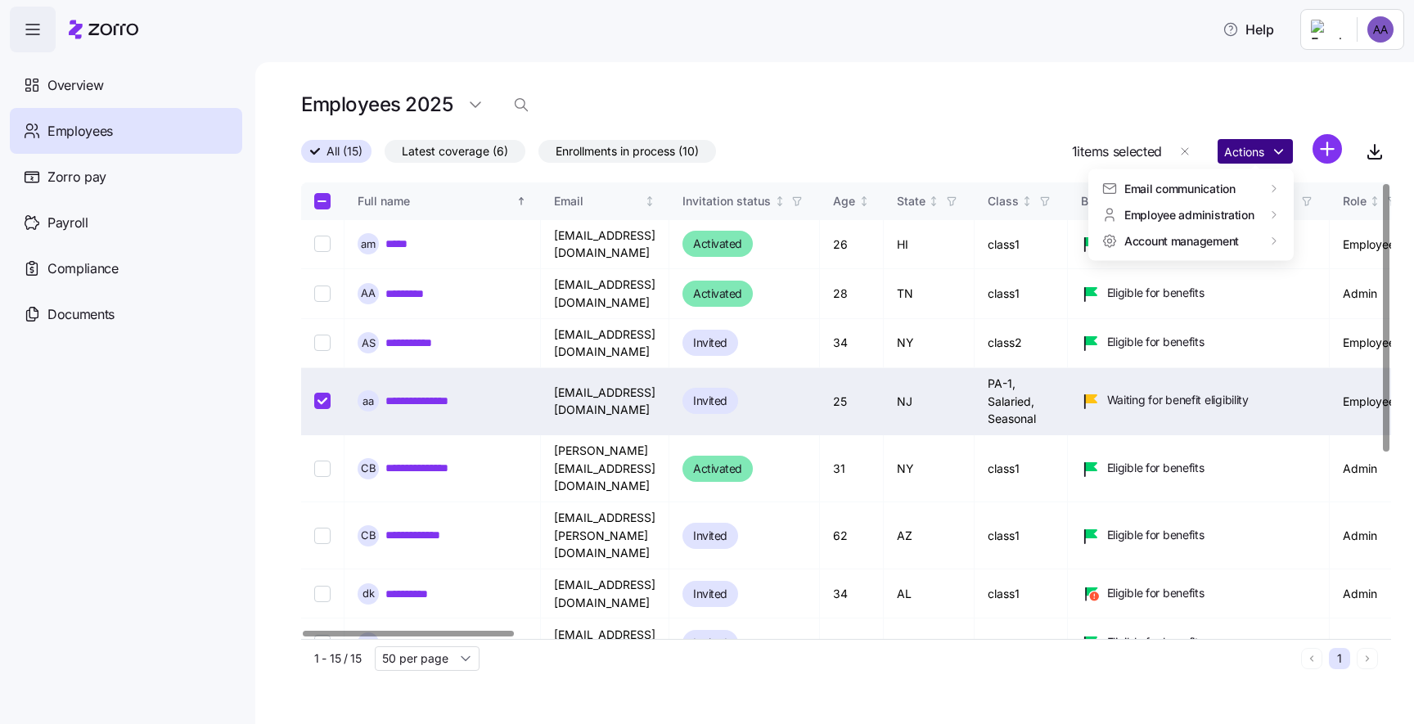
click at [1283, 150] on html "Help Overview Employees Zorro pay Payroll Compliance Documents Employees 2025 A…" at bounding box center [707, 357] width 1414 height 715
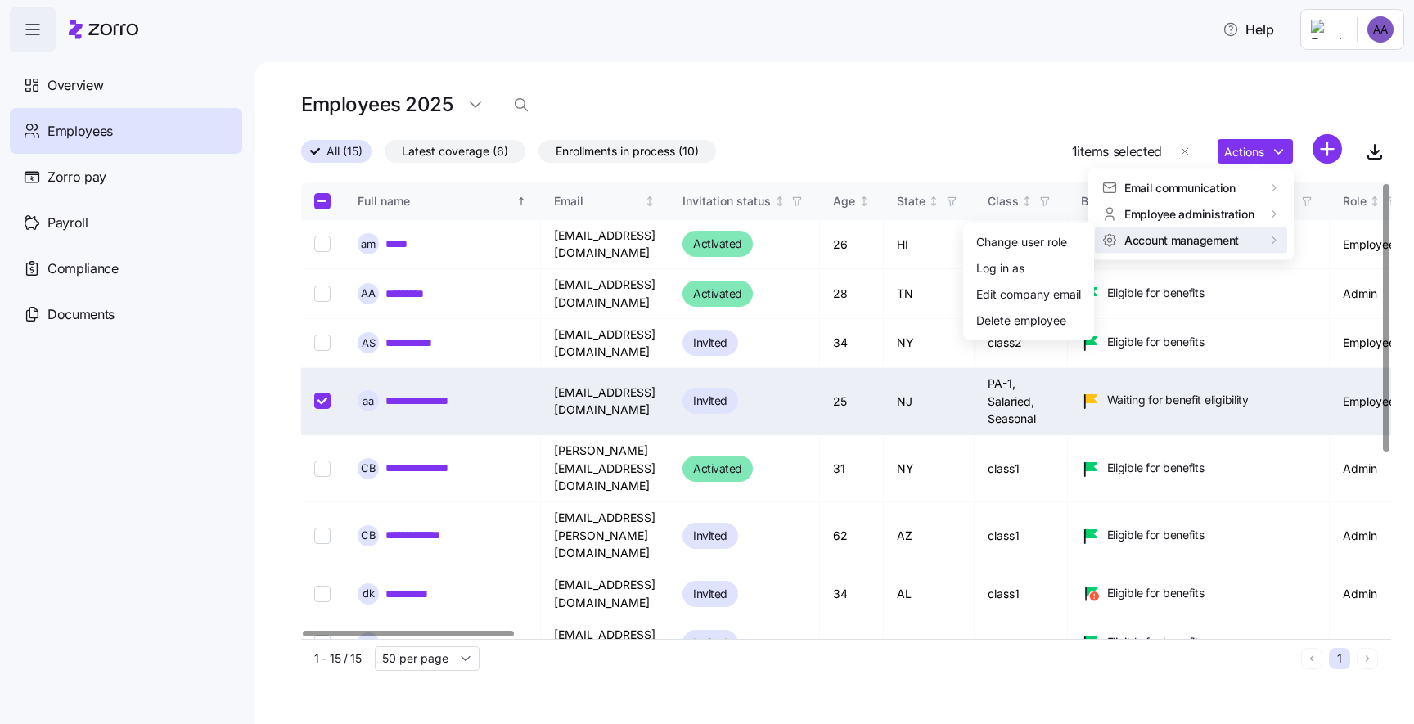
click at [811, 42] on html "Help Overview Employees Zorro pay Payroll Compliance Documents Employees 2025 A…" at bounding box center [707, 357] width 1414 height 715
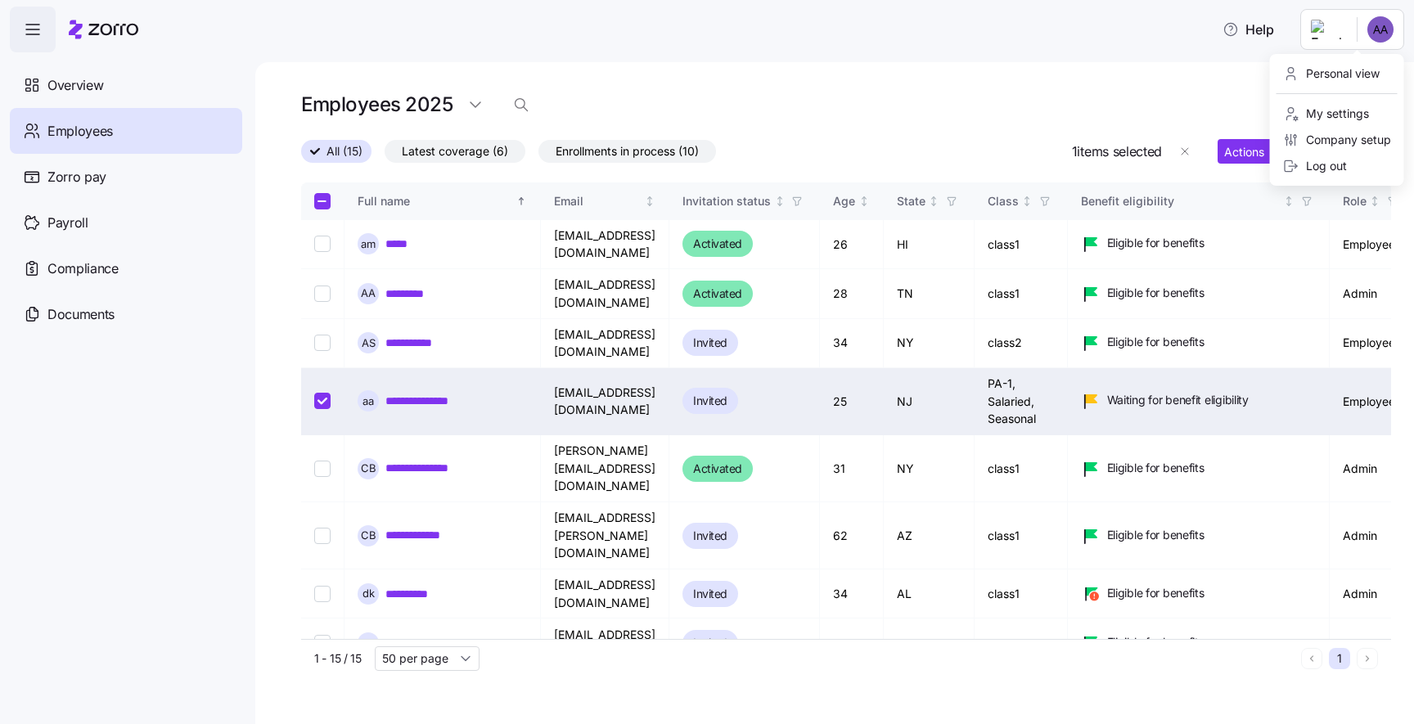
click at [1382, 41] on html "Help Overview Employees Zorro pay Payroll Compliance Documents Employees 2025 A…" at bounding box center [707, 357] width 1414 height 715
click at [1168, 66] on html "Help Overview Employees Zorro pay Payroll Compliance Documents Employees 2025 A…" at bounding box center [707, 357] width 1414 height 715
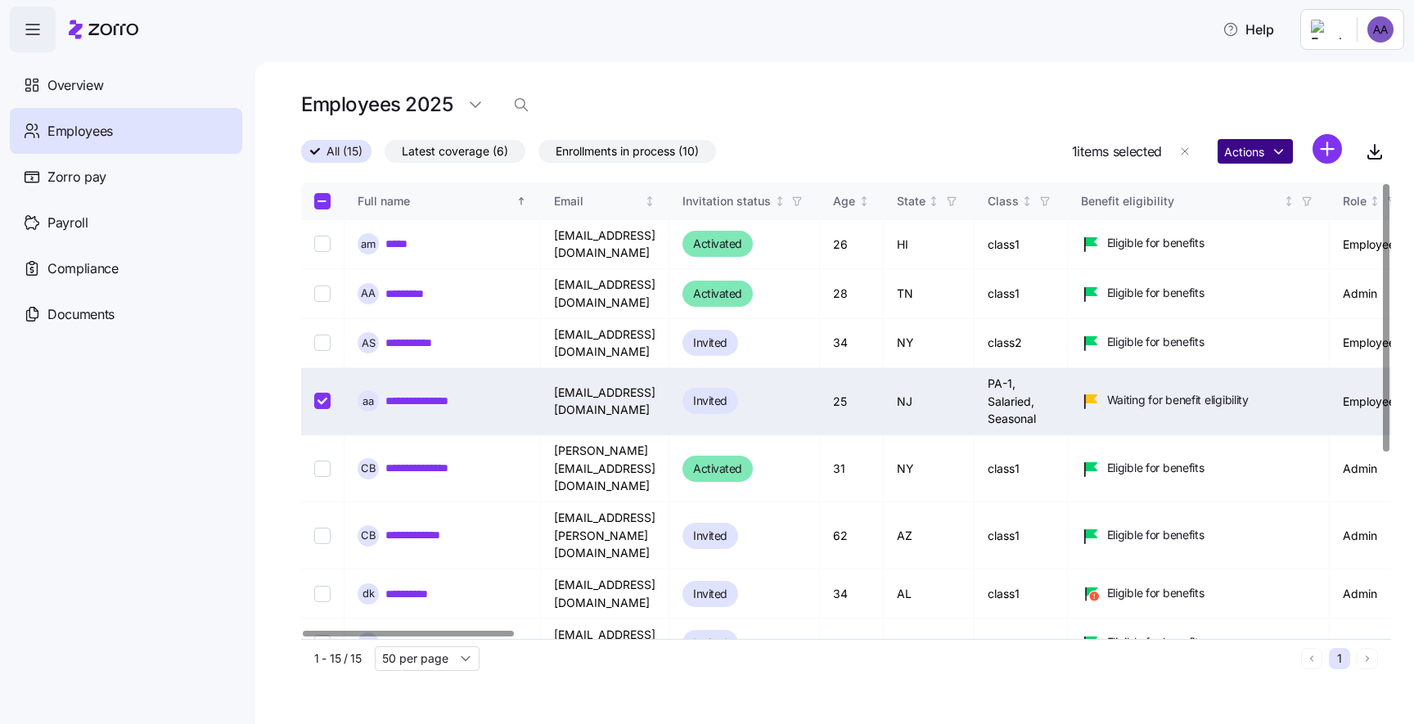
click at [1264, 149] on html "Help Overview Employees Zorro pay Payroll Compliance Documents Employees 2025 A…" at bounding box center [707, 357] width 1414 height 715
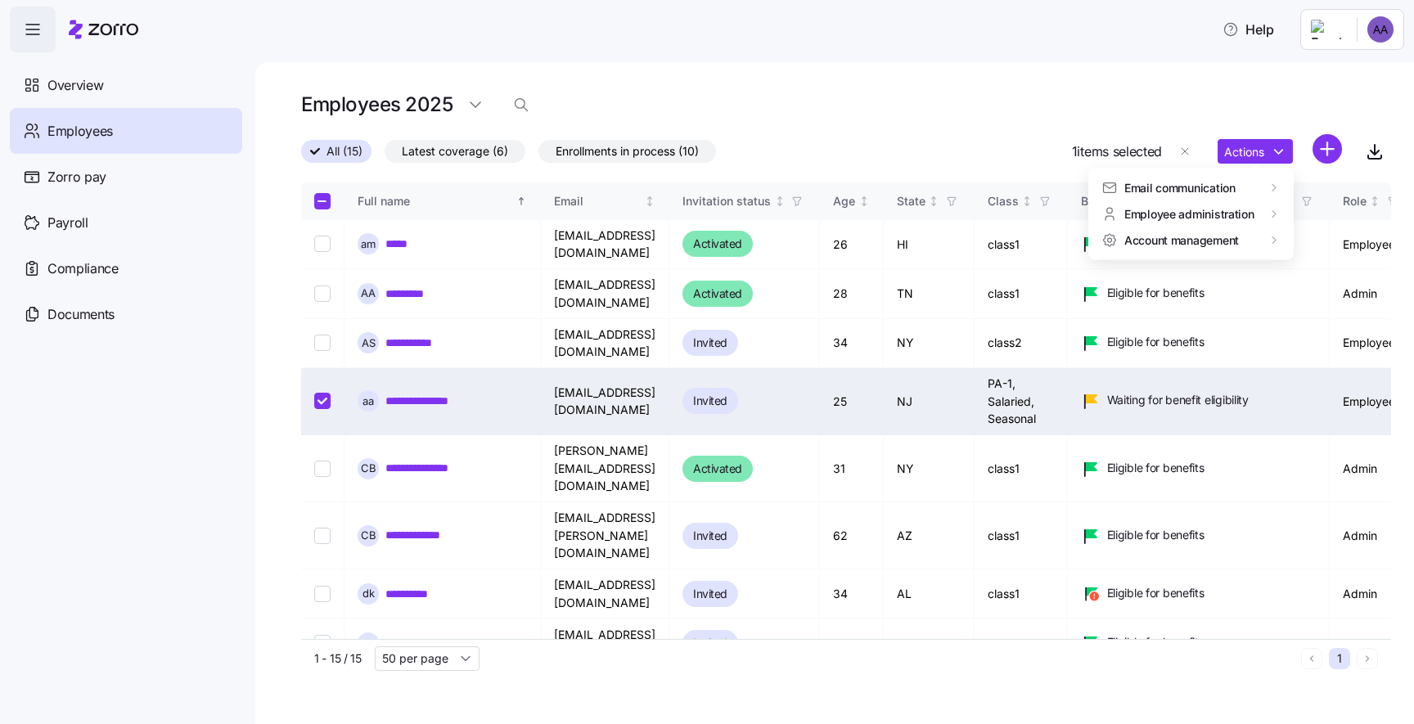
click at [1189, 50] on html "Help Overview Employees Zorro pay Payroll Compliance Documents Employees 2025 A…" at bounding box center [707, 357] width 1414 height 715
click at [1247, 171] on div at bounding box center [846, 175] width 1090 height 13
click at [1243, 169] on div "Actions" at bounding box center [1280, 151] width 124 height 35
click at [1241, 163] on html "Help Overview Employees Zorro pay Payroll Compliance Documents Employees 2025 A…" at bounding box center [707, 357] width 1414 height 715
click at [1157, 61] on html "Help Overview Employees Zorro pay Payroll Compliance Documents Employees 2025 A…" at bounding box center [707, 357] width 1414 height 715
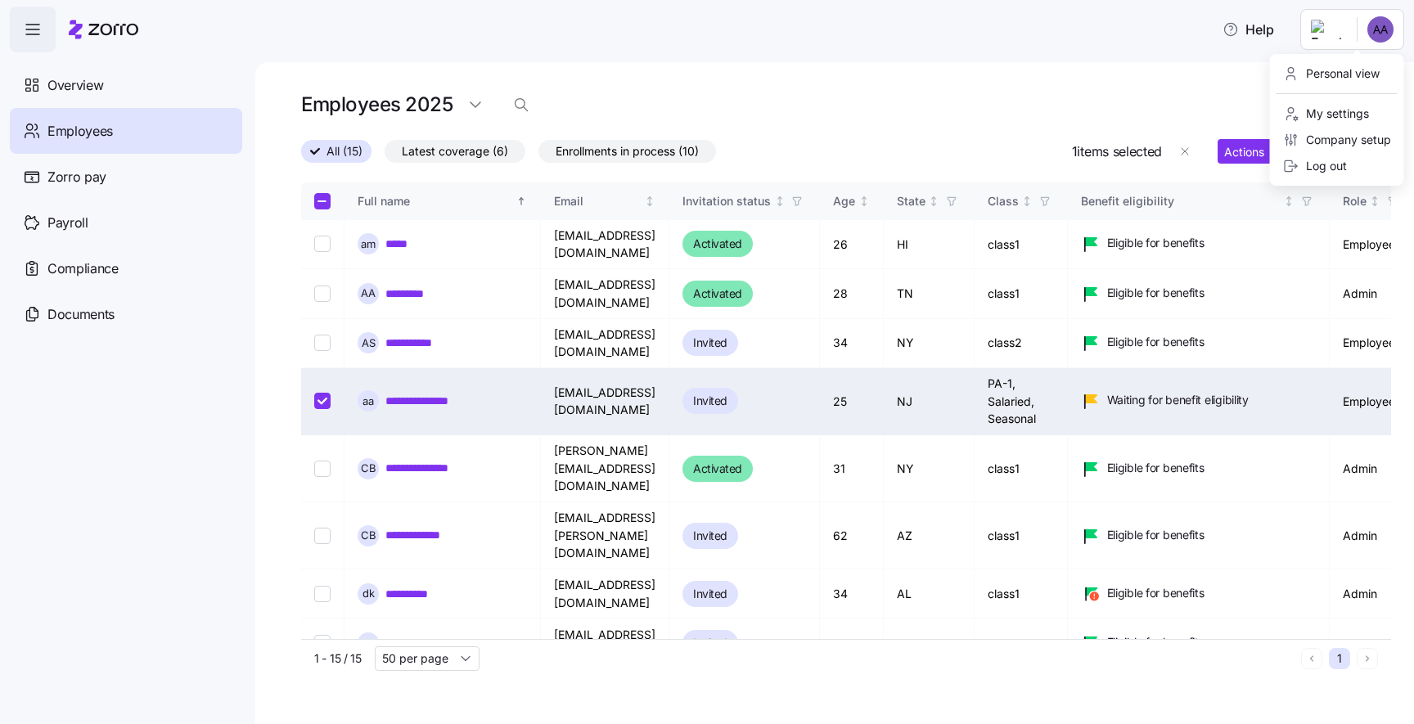
click at [1397, 34] on html "Help Overview Employees Zorro pay Payroll Compliance Documents Employees 2025 A…" at bounding box center [707, 357] width 1414 height 715
click at [1319, 160] on div "Log out" at bounding box center [1315, 166] width 64 height 18
